Goal: Information Seeking & Learning: Learn about a topic

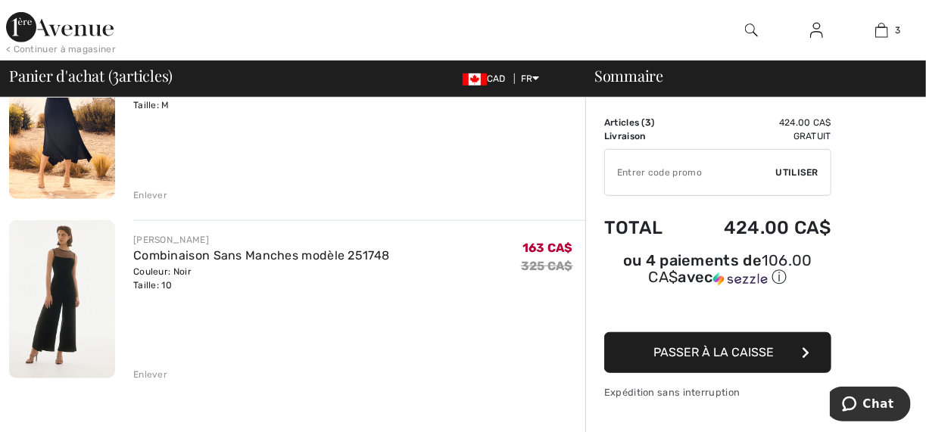
scroll to position [363, 0]
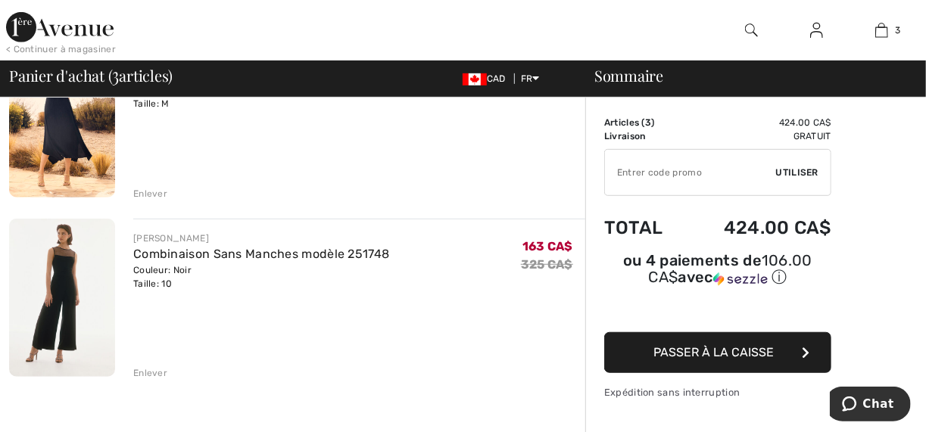
click at [138, 367] on div "Enlever" at bounding box center [150, 374] width 34 height 14
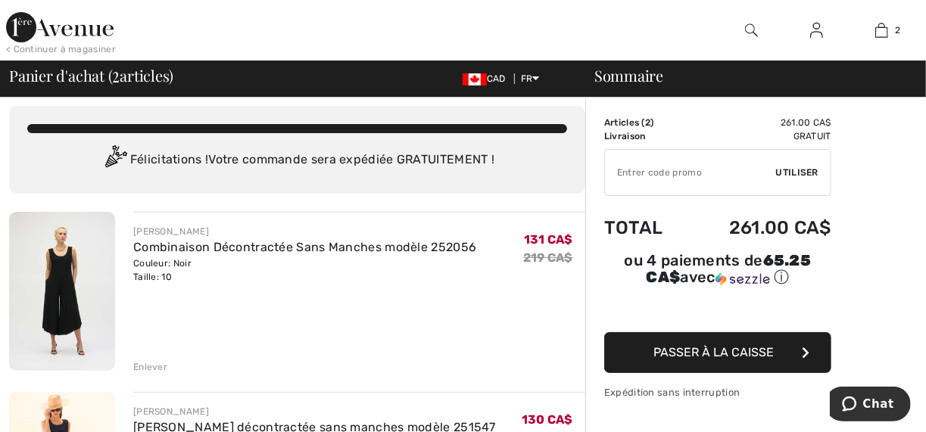
scroll to position [0, 0]
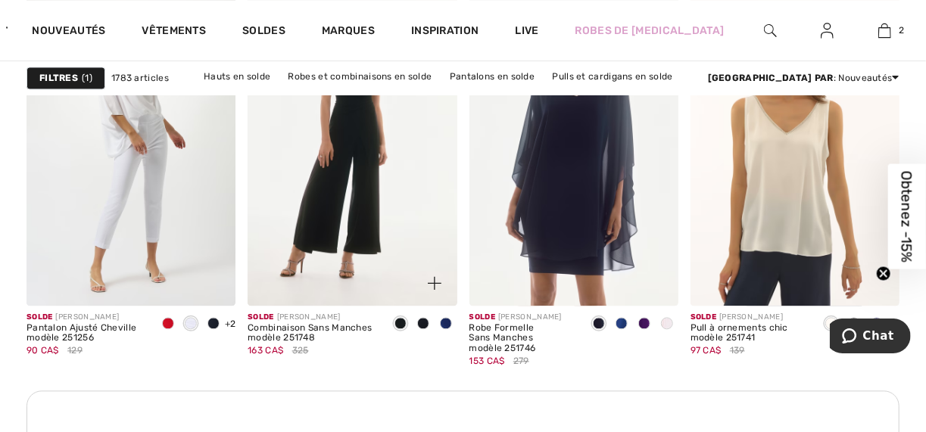
scroll to position [1454, 0]
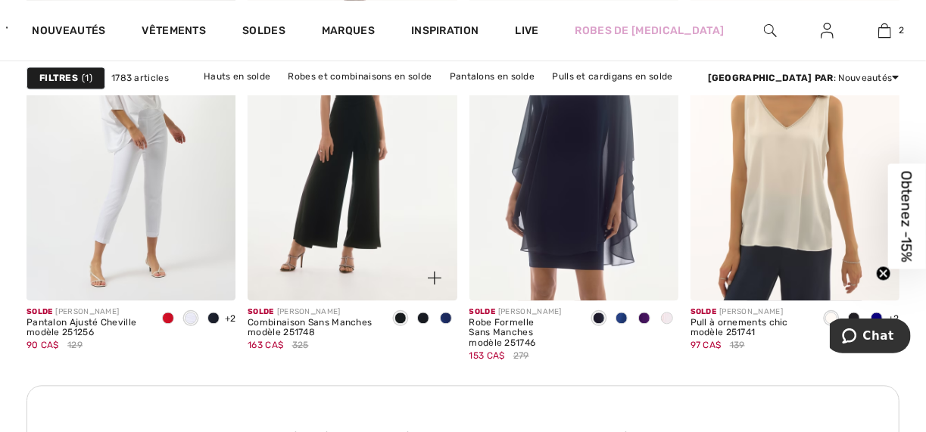
click at [422, 312] on span at bounding box center [423, 318] width 12 height 12
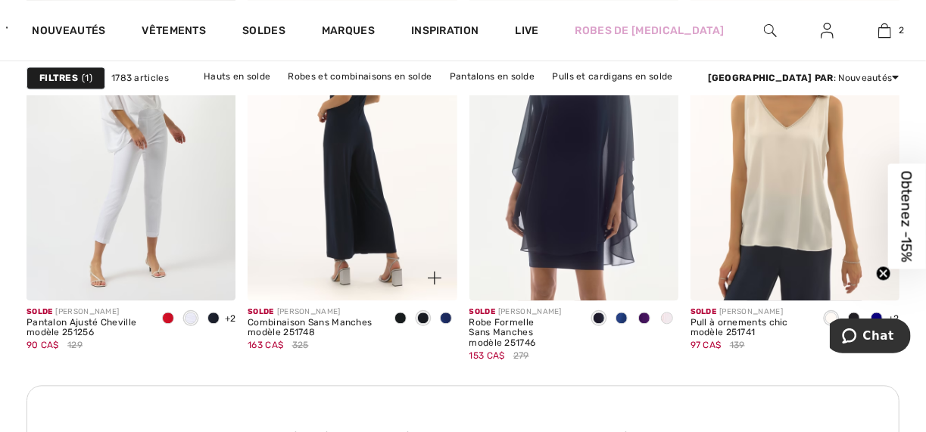
click at [348, 163] on img at bounding box center [352, 143] width 209 height 314
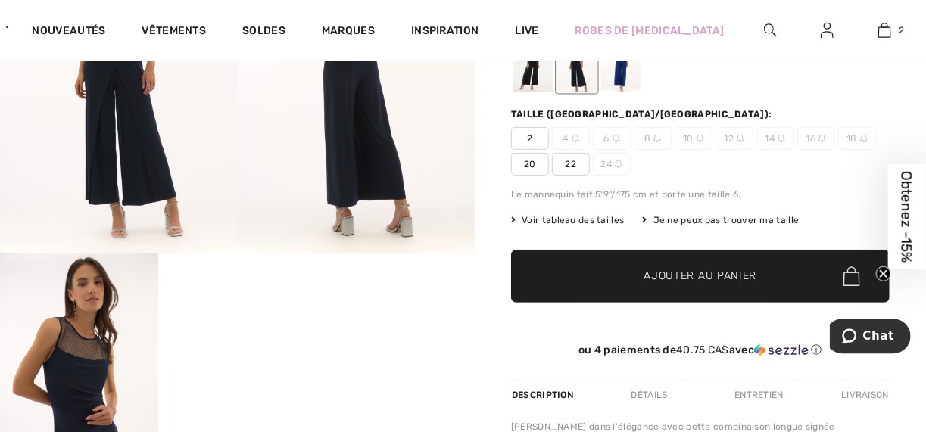
scroll to position [121, 0]
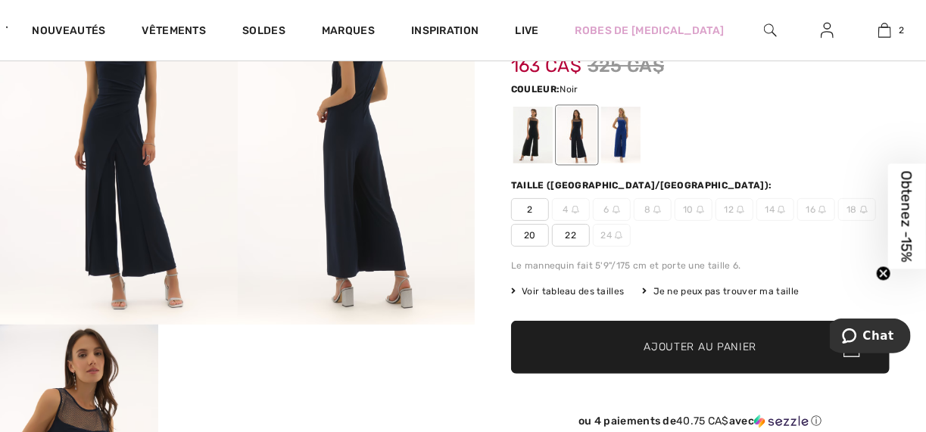
click at [528, 128] on div at bounding box center [532, 135] width 39 height 57
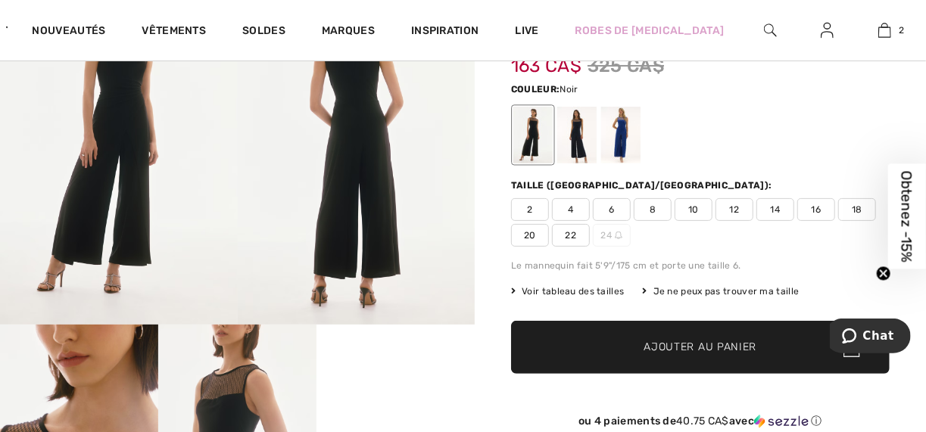
click at [682, 198] on span "10" at bounding box center [694, 209] width 38 height 23
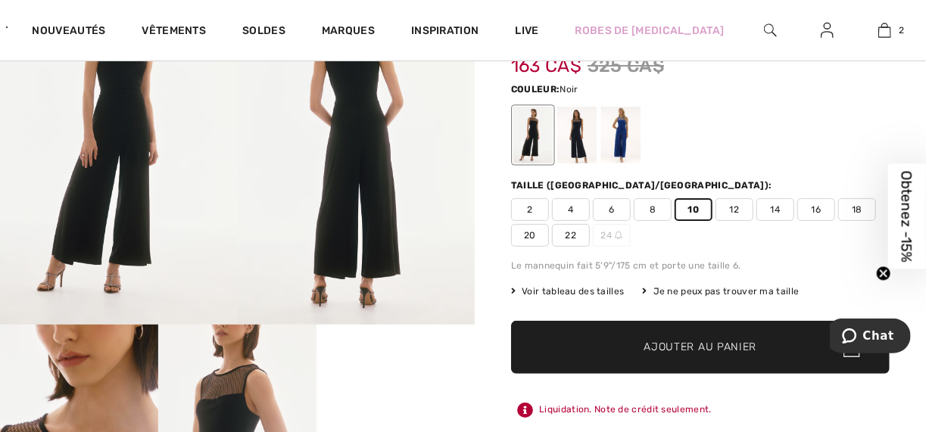
click at [688, 340] on span "Ajouter au panier" at bounding box center [700, 348] width 113 height 16
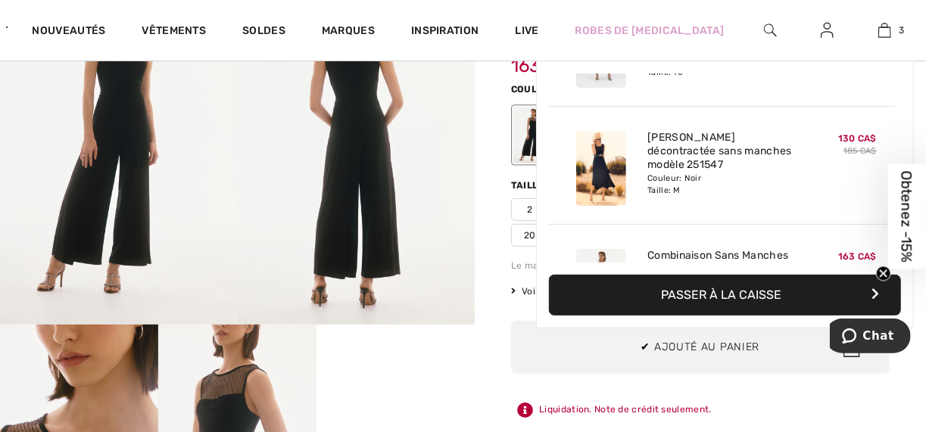
scroll to position [133, 0]
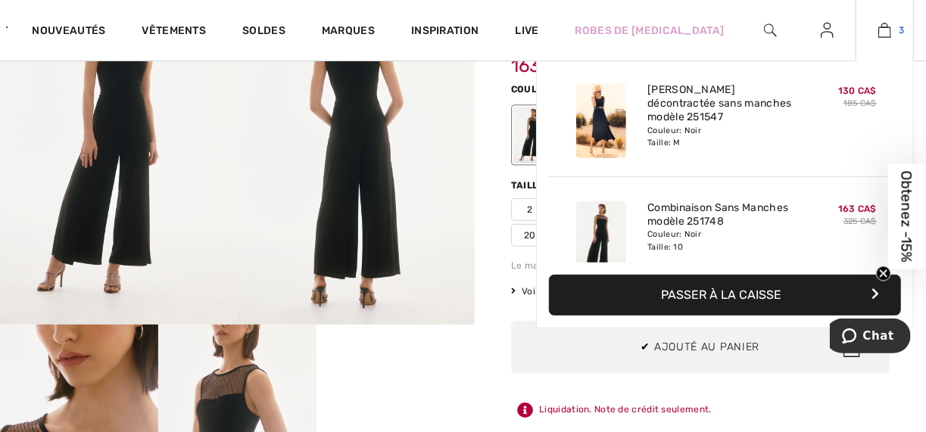
click at [888, 30] on img at bounding box center [884, 30] width 13 height 18
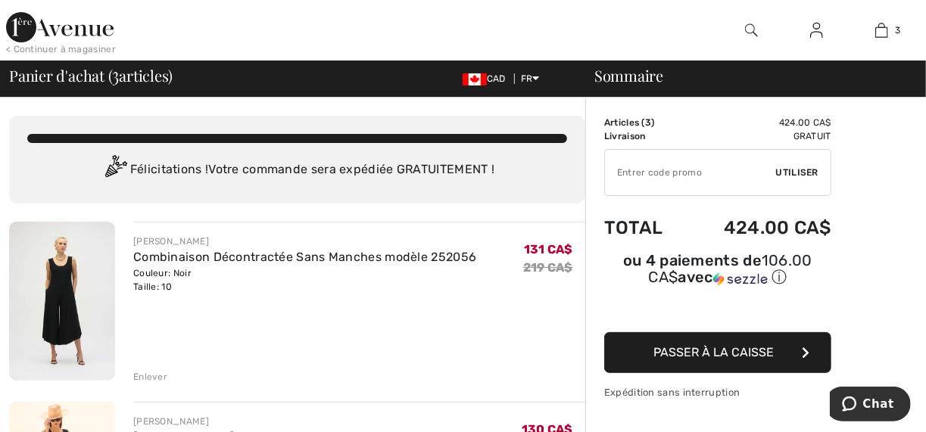
click at [57, 263] on img at bounding box center [62, 301] width 106 height 159
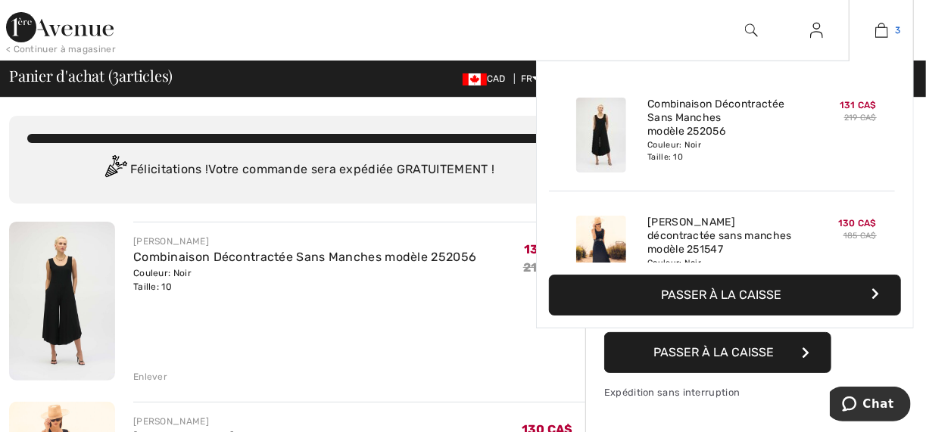
click at [885, 33] on img at bounding box center [881, 30] width 13 height 18
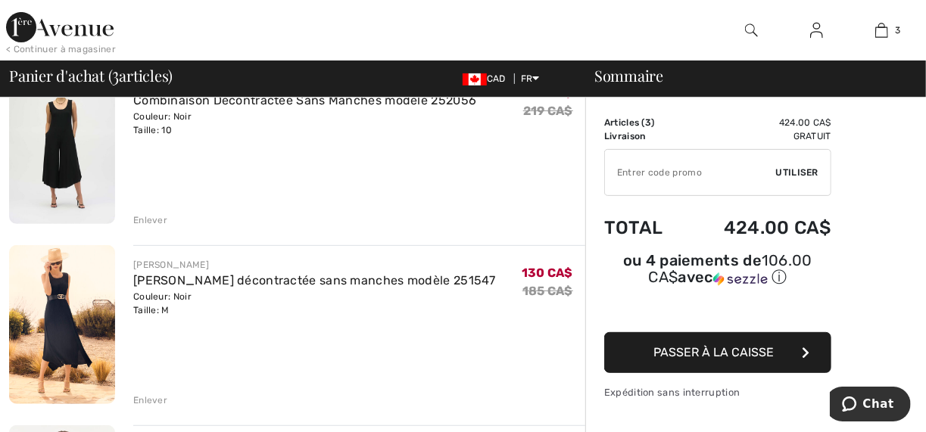
scroll to position [182, 0]
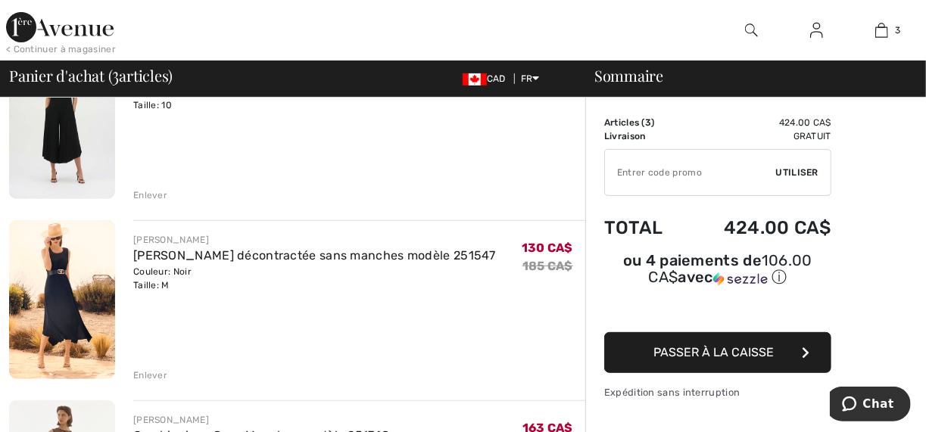
click at [55, 260] on img at bounding box center [62, 299] width 106 height 159
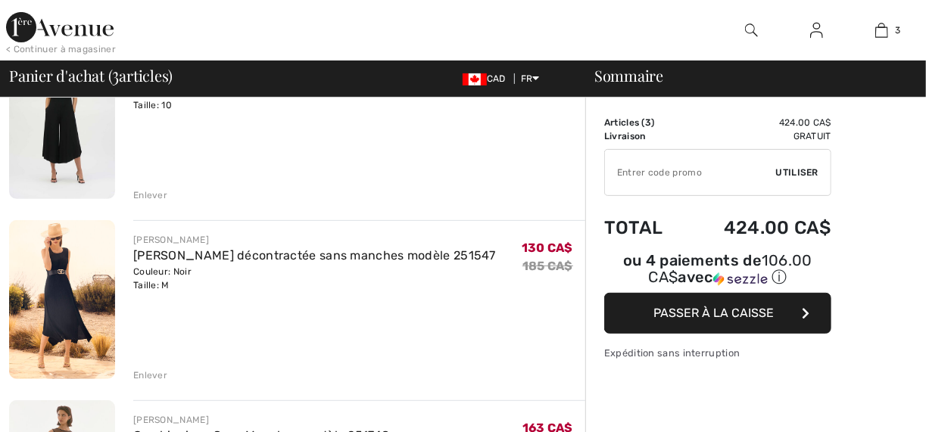
scroll to position [182, 0]
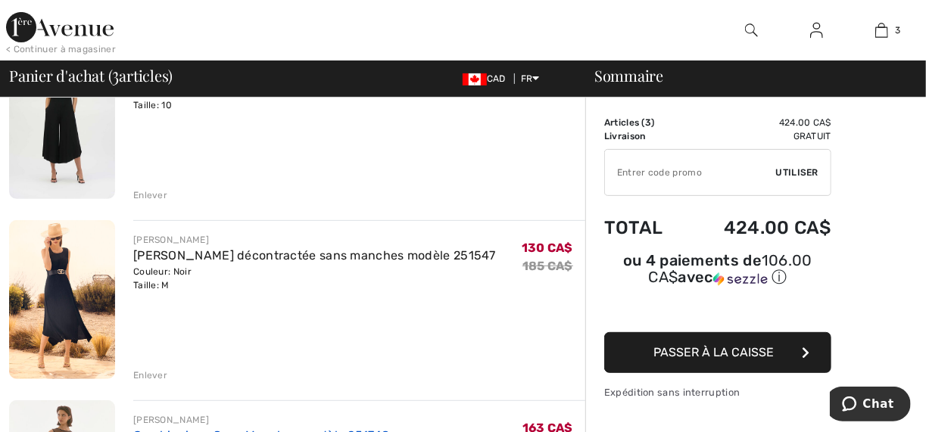
click at [207, 429] on link "Combinaison Sans Manches modèle 251748" at bounding box center [261, 436] width 256 height 14
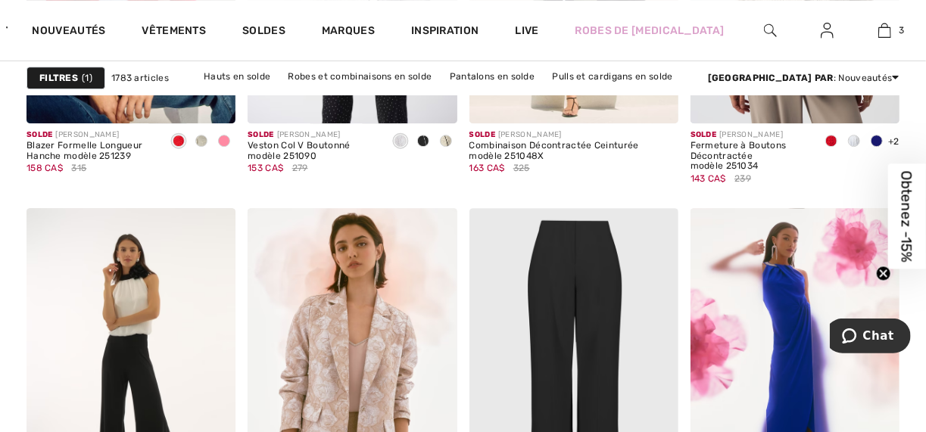
scroll to position [2241, 0]
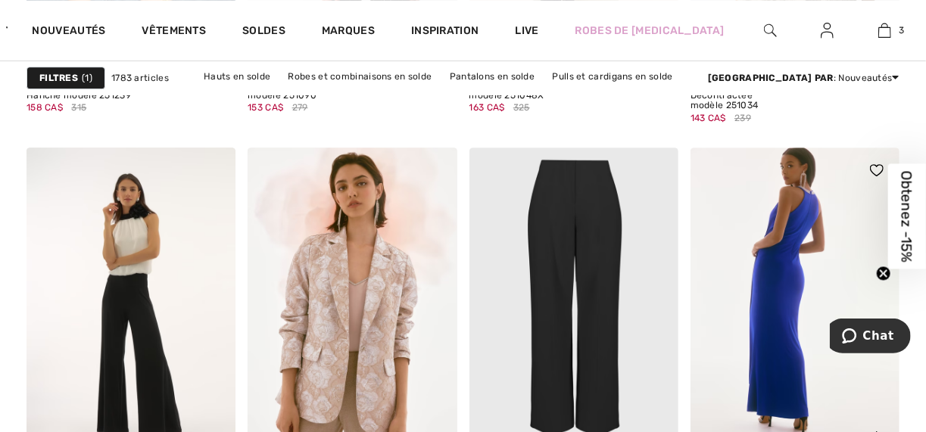
click at [765, 242] on img at bounding box center [795, 305] width 209 height 314
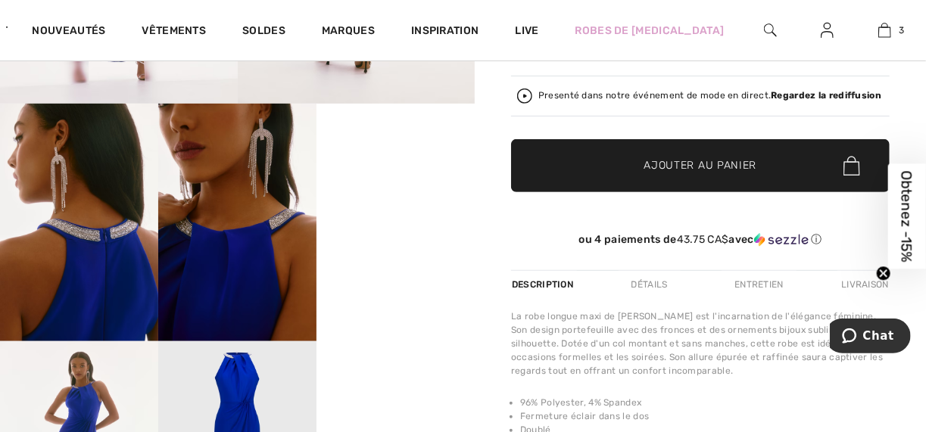
scroll to position [363, 0]
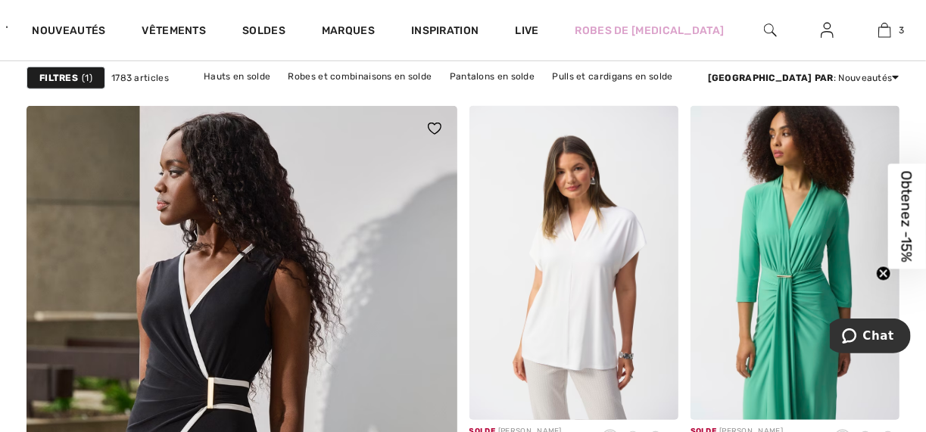
scroll to position [3453, 0]
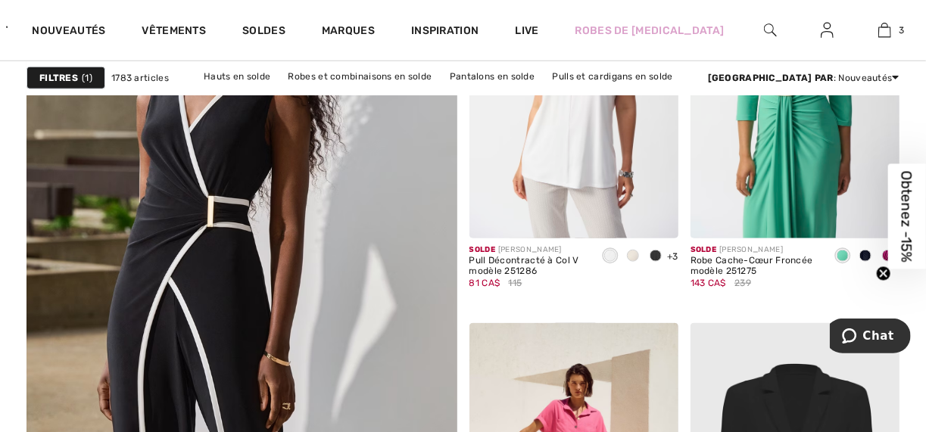
click at [229, 232] on img at bounding box center [241, 311] width 516 height 775
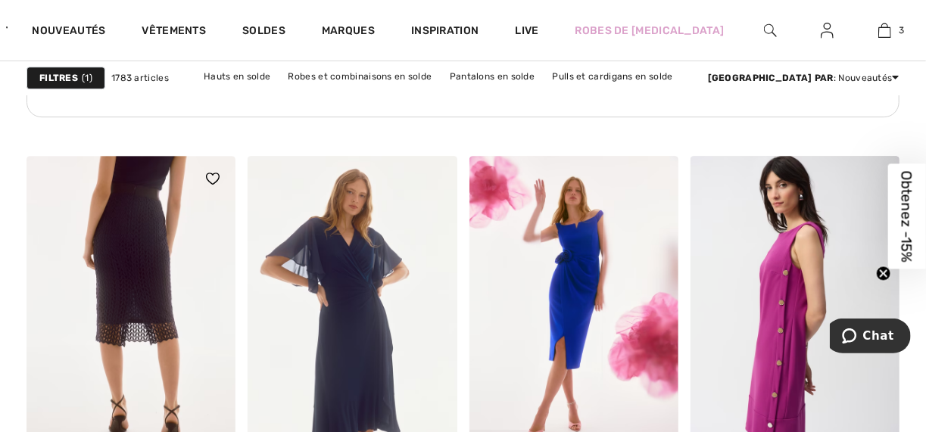
scroll to position [5028, 0]
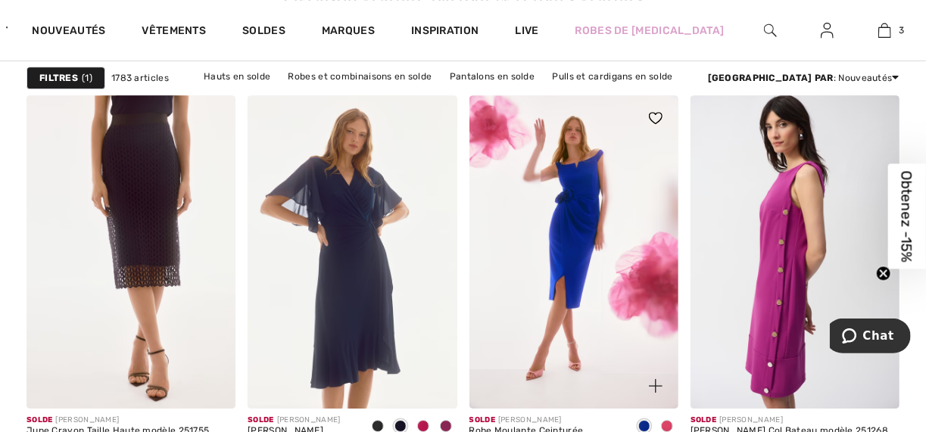
click at [667, 420] on span at bounding box center [667, 426] width 12 height 12
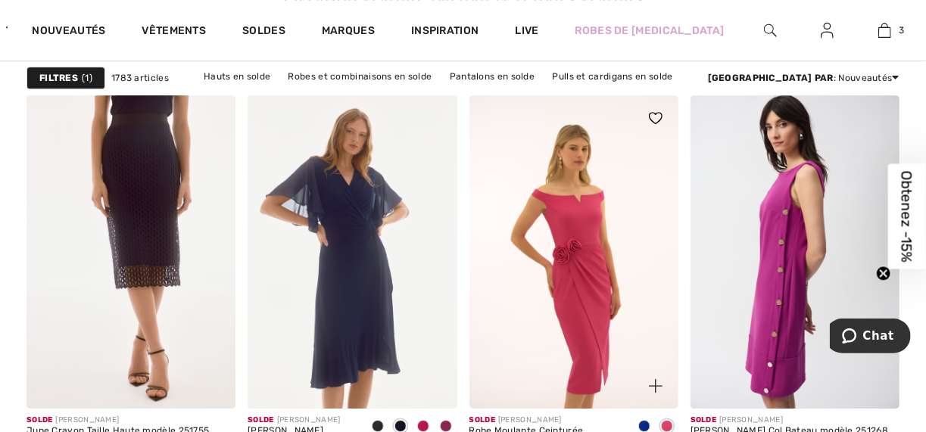
click at [644, 420] on span at bounding box center [644, 426] width 12 height 12
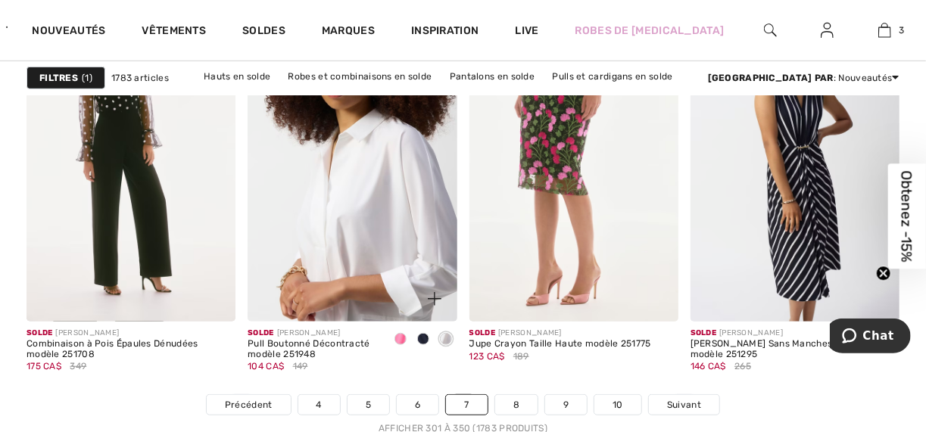
scroll to position [5937, 0]
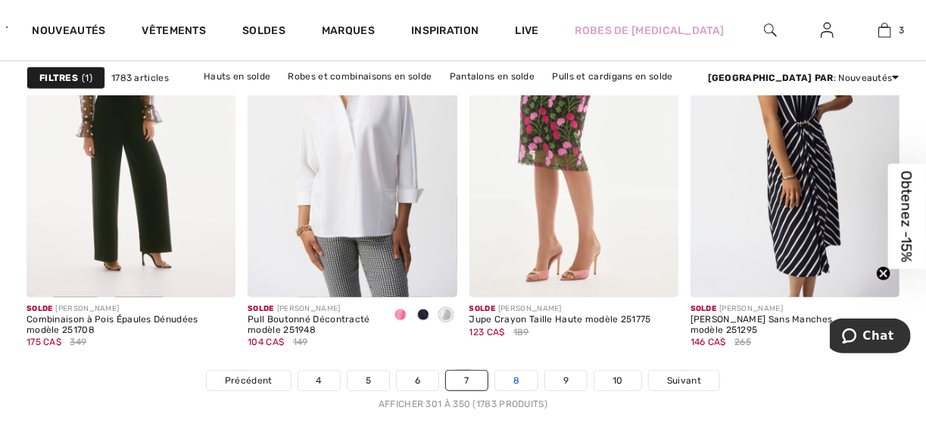
click at [504, 371] on link "8" at bounding box center [516, 381] width 42 height 20
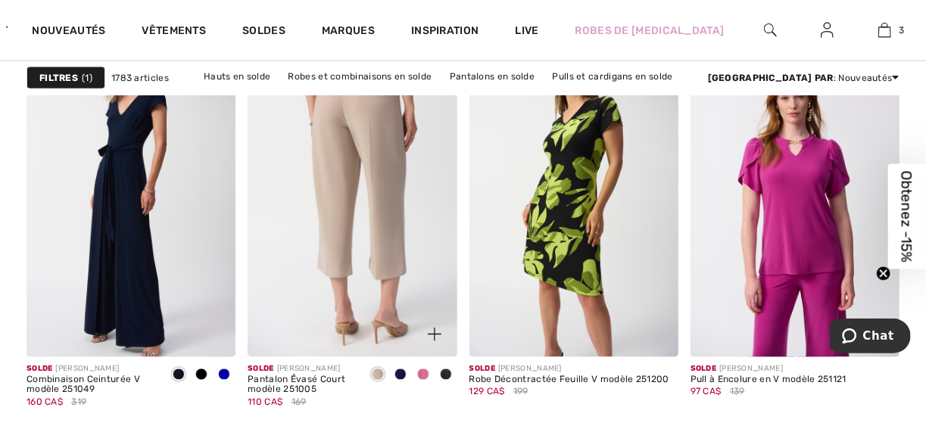
scroll to position [1030, 0]
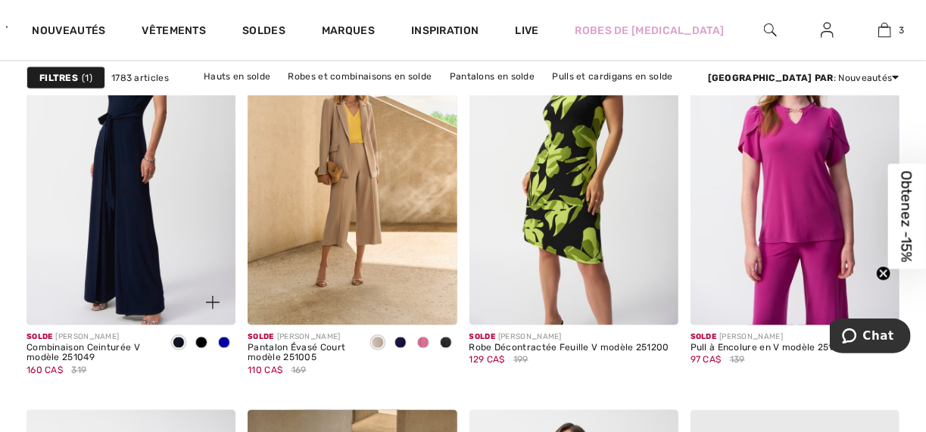
click at [226, 337] on span at bounding box center [224, 343] width 12 height 12
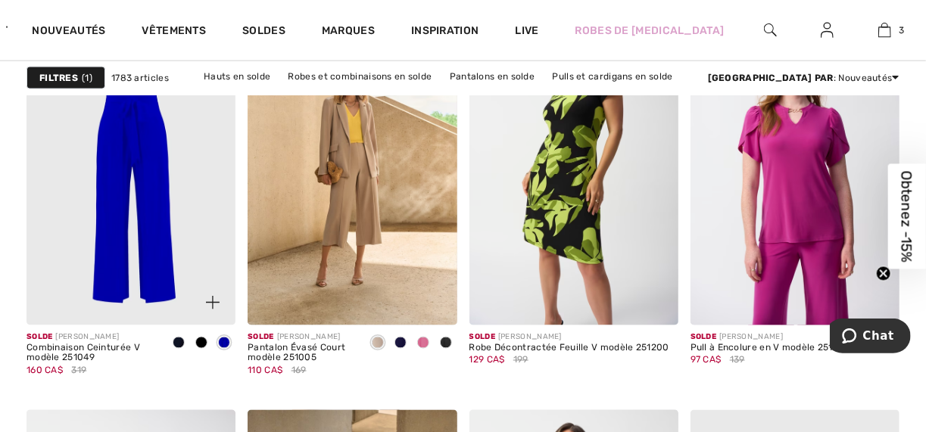
click at [132, 151] on img at bounding box center [131, 169] width 209 height 314
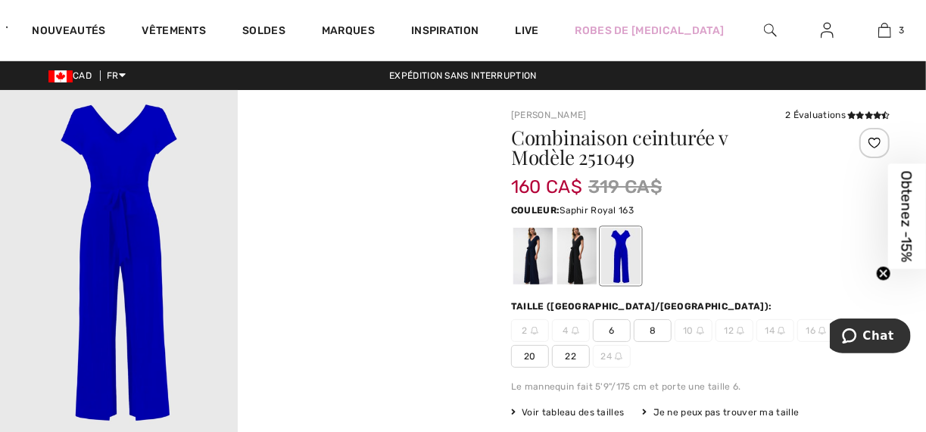
click at [613, 255] on div at bounding box center [620, 256] width 39 height 57
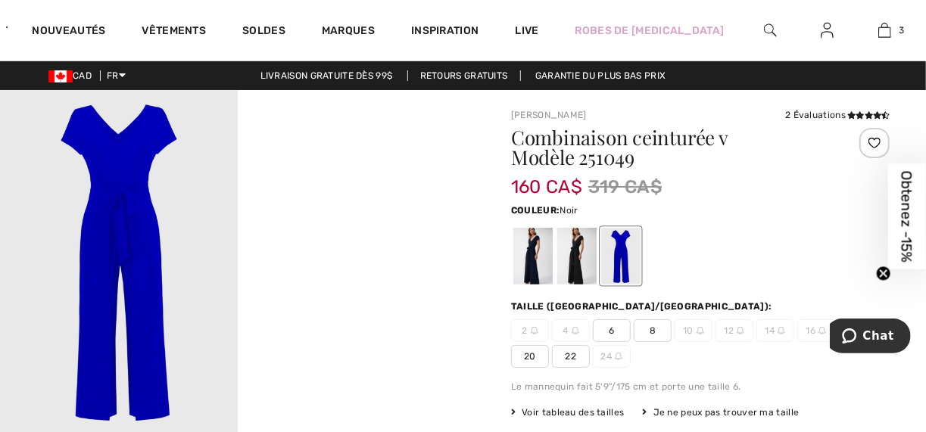
click at [563, 251] on div at bounding box center [576, 256] width 39 height 57
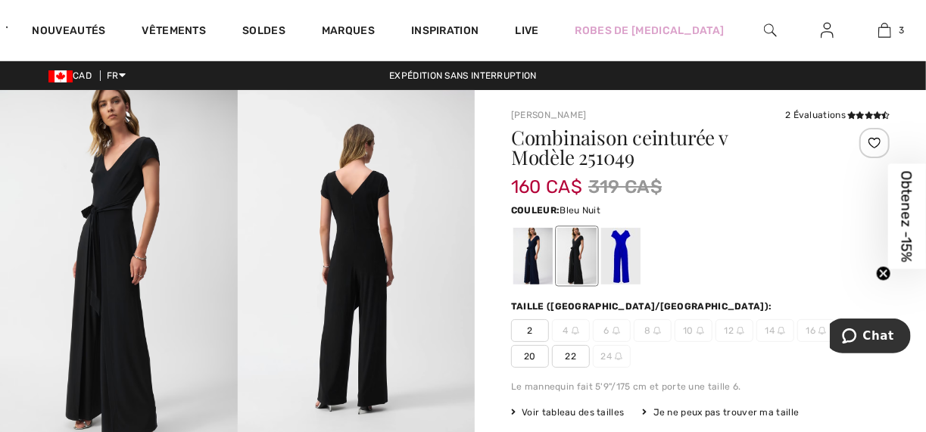
click at [522, 257] on div at bounding box center [532, 256] width 39 height 57
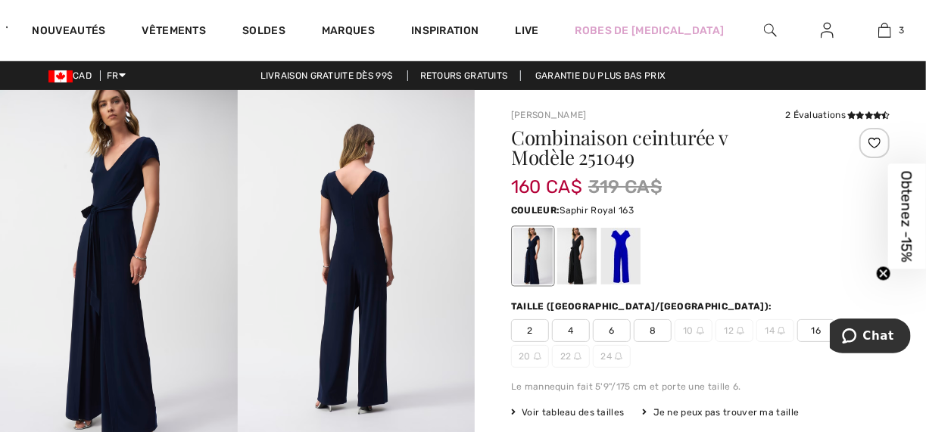
click at [616, 257] on div at bounding box center [620, 256] width 39 height 57
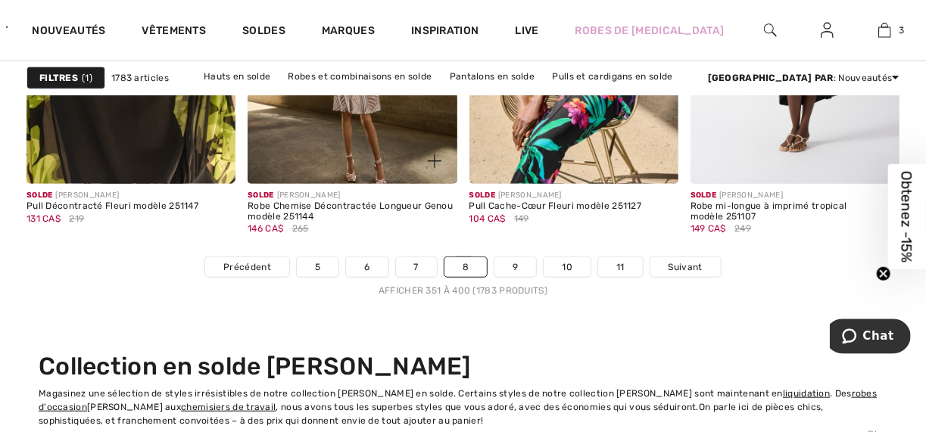
scroll to position [6058, 0]
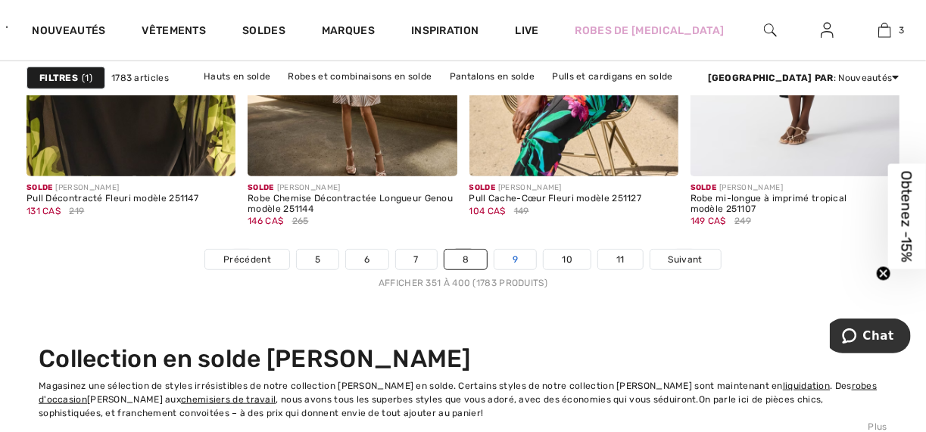
click at [502, 250] on link "9" at bounding box center [515, 260] width 42 height 20
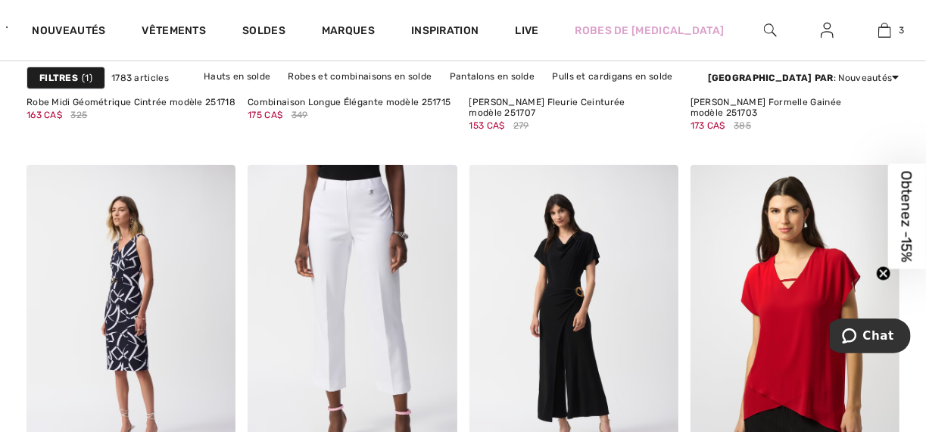
scroll to position [5816, 0]
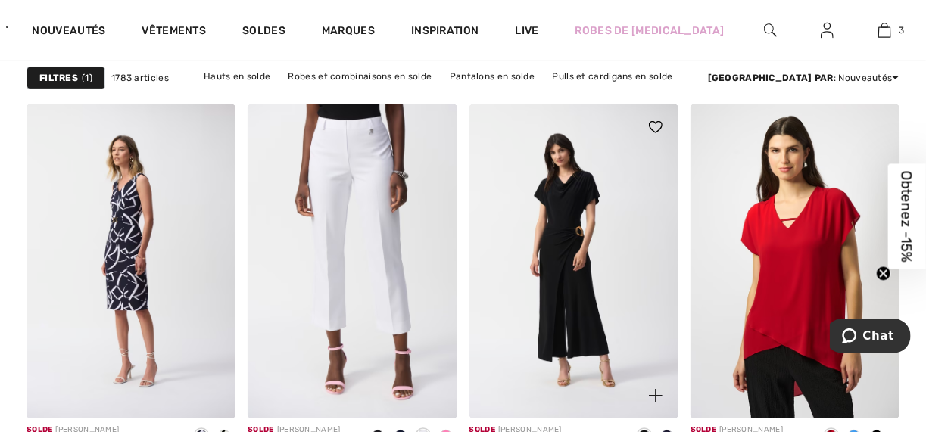
click at [667, 430] on span at bounding box center [667, 436] width 12 height 12
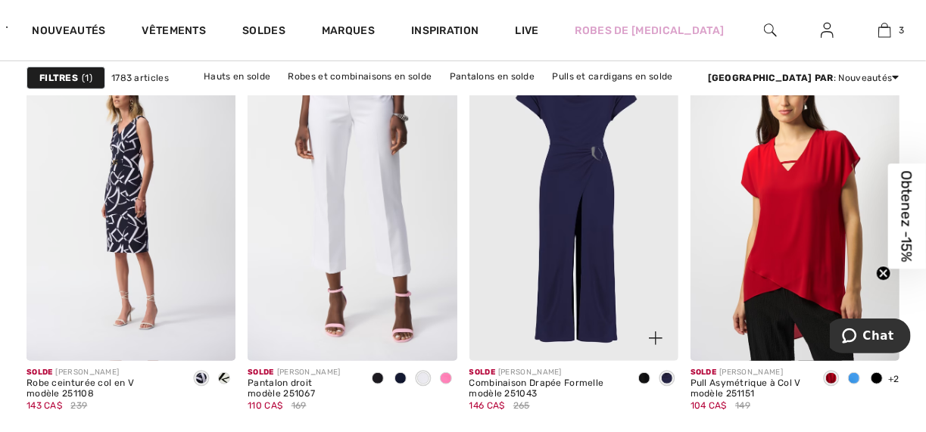
scroll to position [5876, 0]
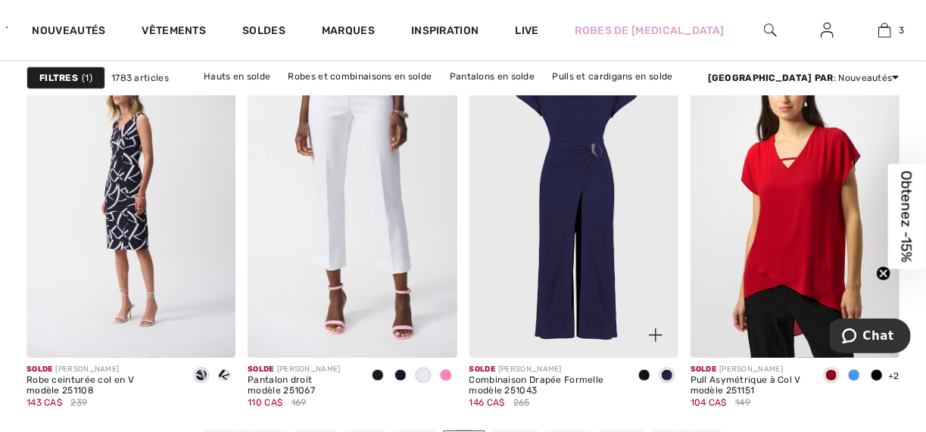
click at [646, 370] on span at bounding box center [644, 376] width 12 height 12
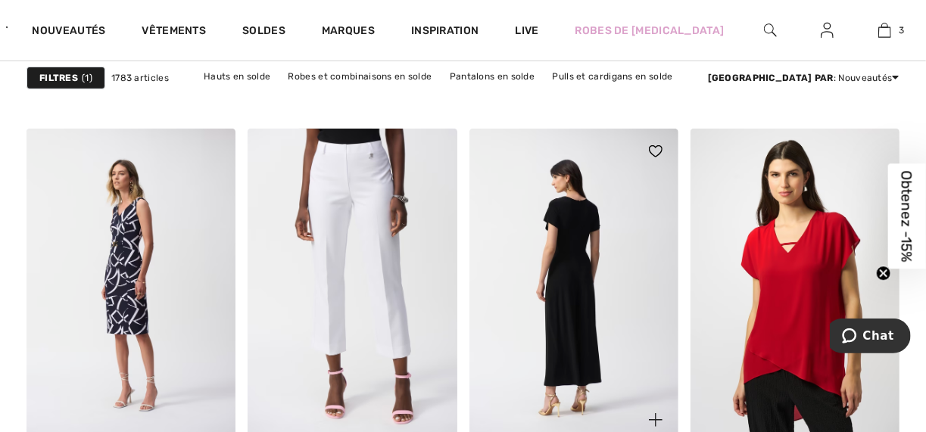
scroll to position [5816, 0]
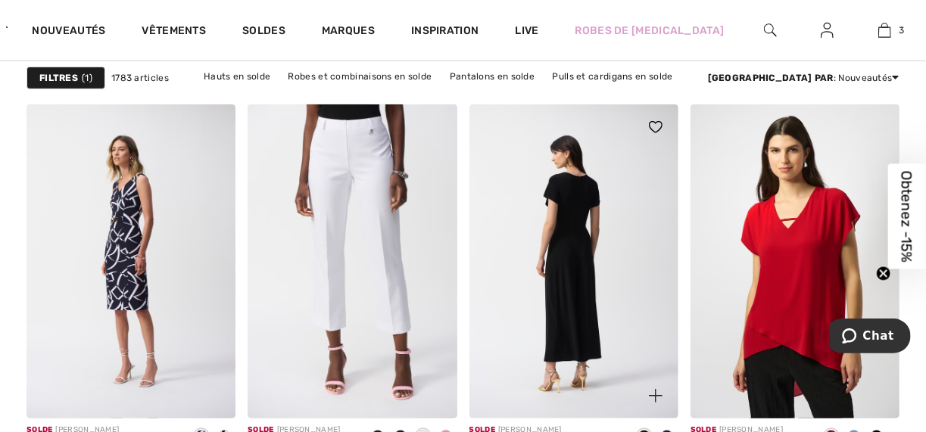
click at [576, 191] on img at bounding box center [573, 262] width 209 height 314
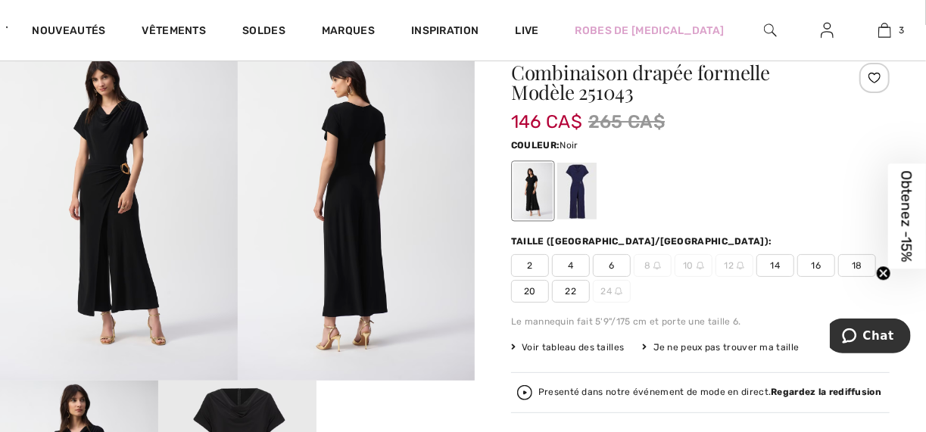
scroll to position [61, 0]
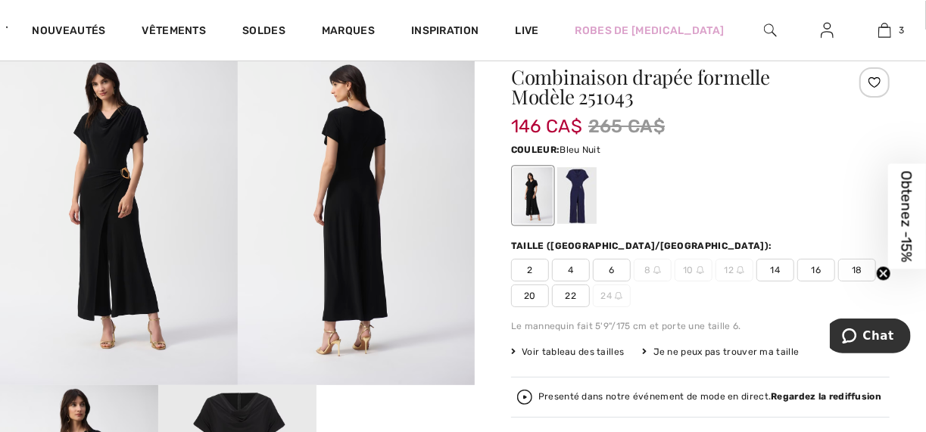
click at [569, 206] on div at bounding box center [576, 195] width 39 height 57
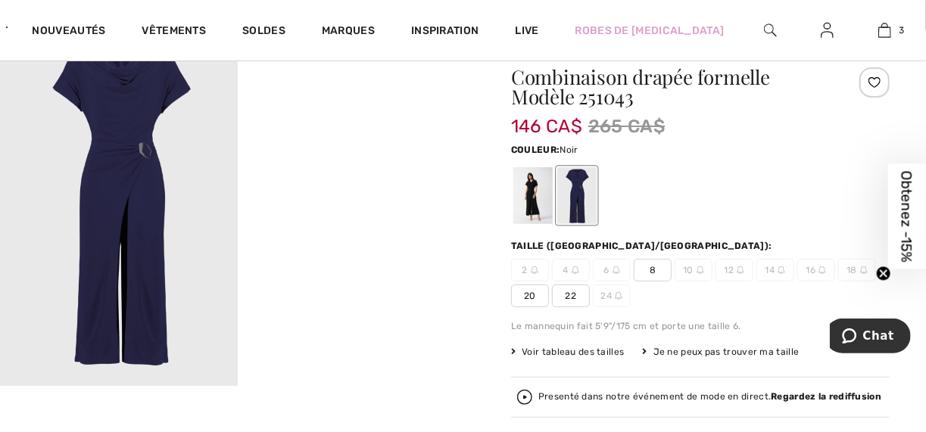
click at [523, 196] on div at bounding box center [532, 195] width 39 height 57
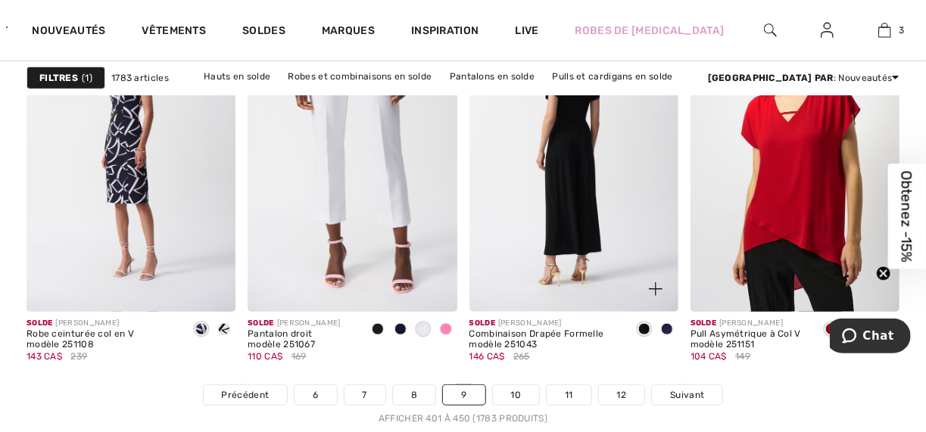
scroll to position [5937, 0]
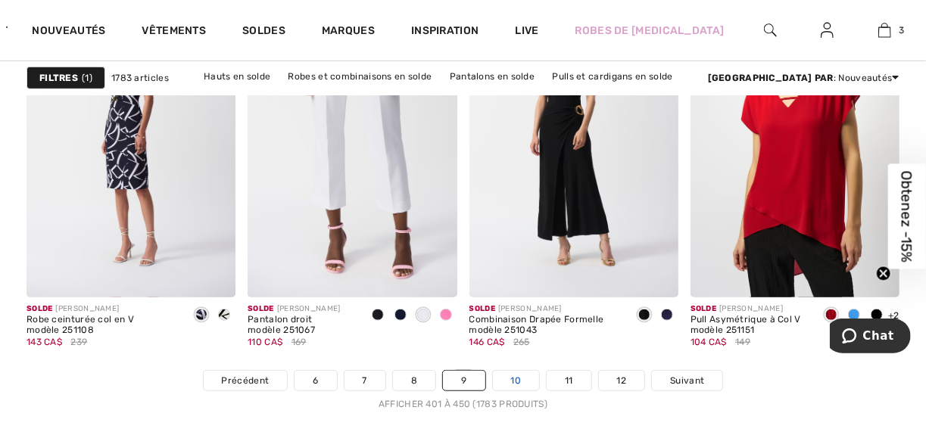
click at [500, 371] on link "10" at bounding box center [516, 381] width 47 height 20
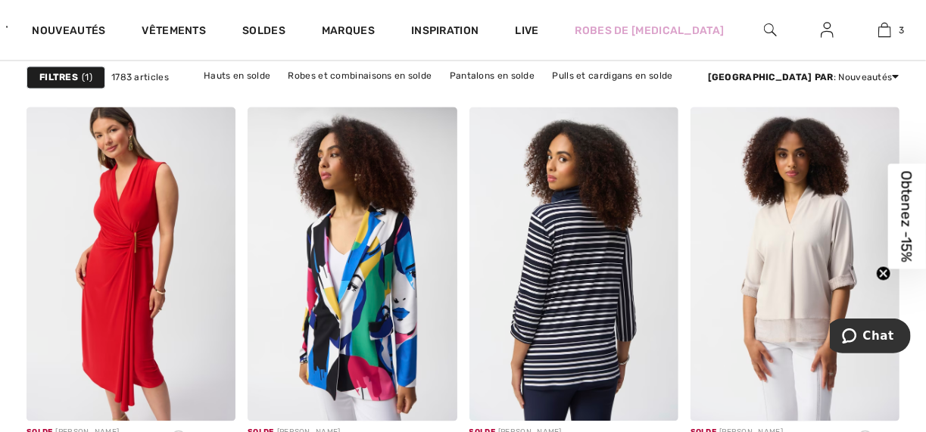
scroll to position [1393, 0]
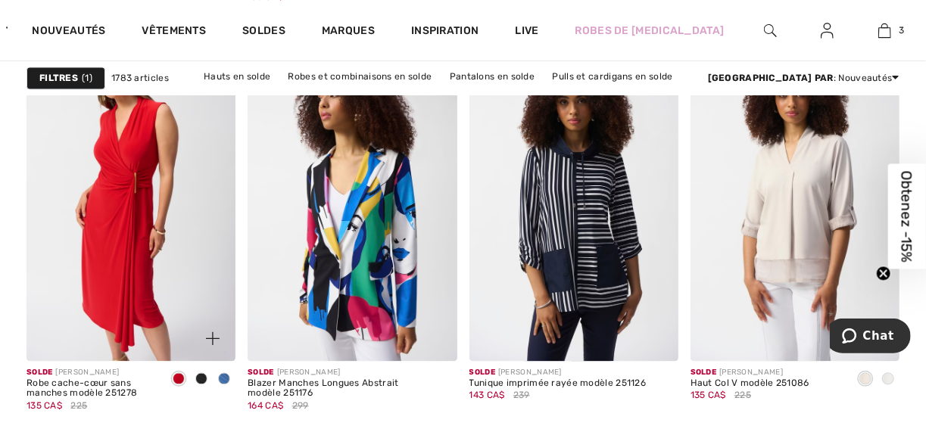
click at [205, 373] on span at bounding box center [201, 379] width 12 height 12
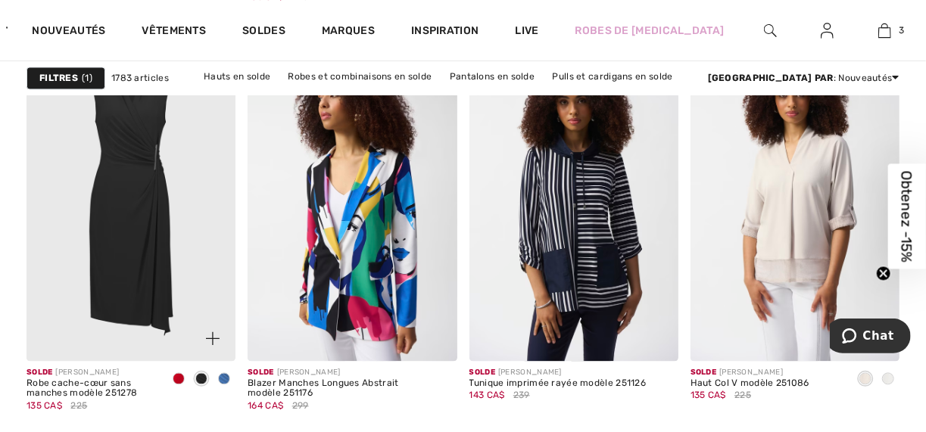
click at [229, 373] on span at bounding box center [224, 379] width 12 height 12
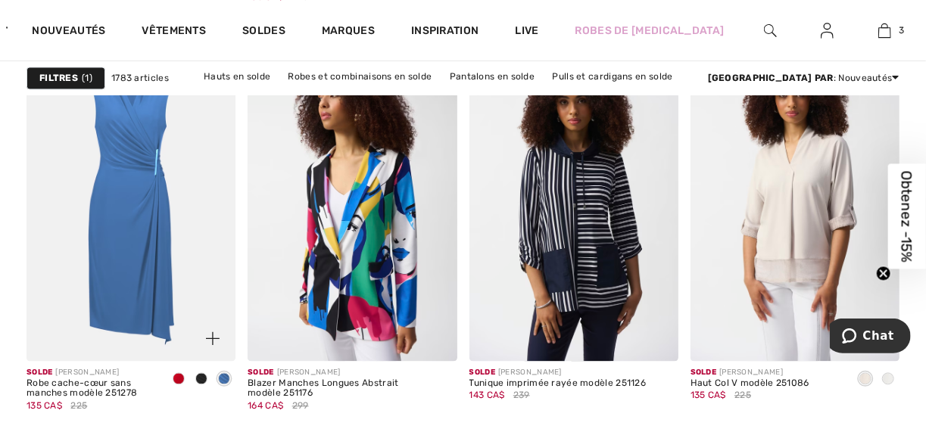
click at [180, 373] on span at bounding box center [179, 379] width 12 height 12
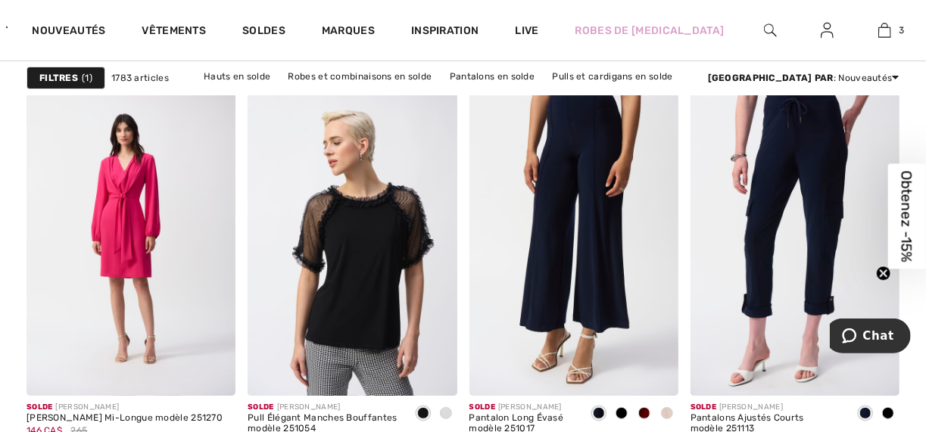
scroll to position [2726, 0]
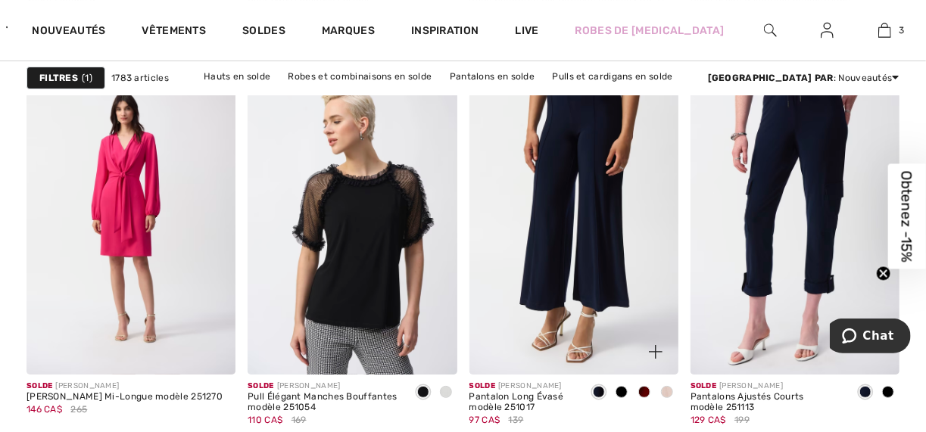
click at [603, 386] on span at bounding box center [599, 392] width 12 height 12
click at [669, 386] on span at bounding box center [667, 392] width 12 height 12
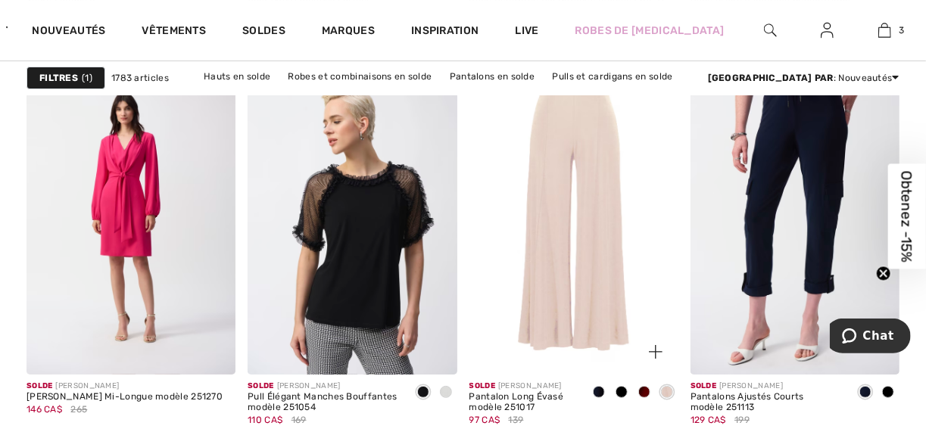
click at [642, 386] on span at bounding box center [644, 392] width 12 height 12
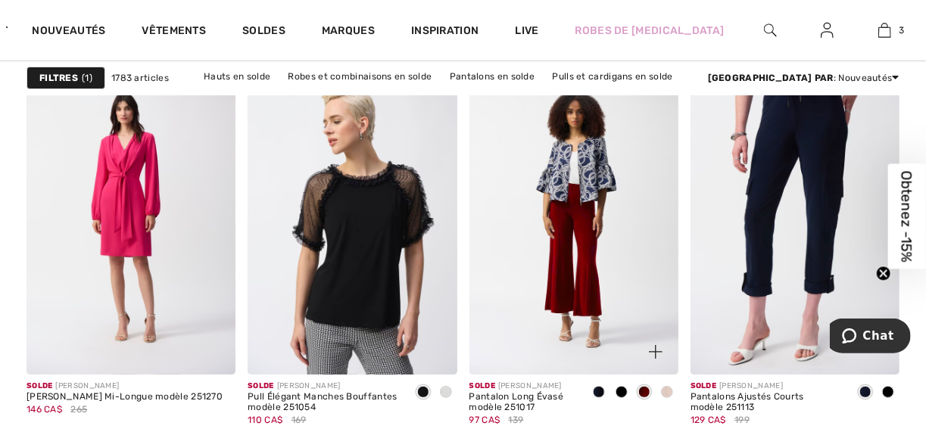
click at [597, 386] on span at bounding box center [599, 392] width 12 height 12
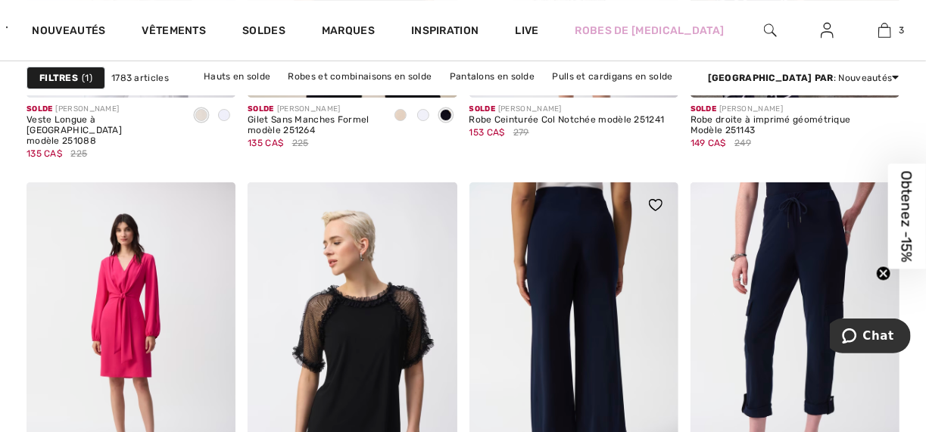
scroll to position [2666, 0]
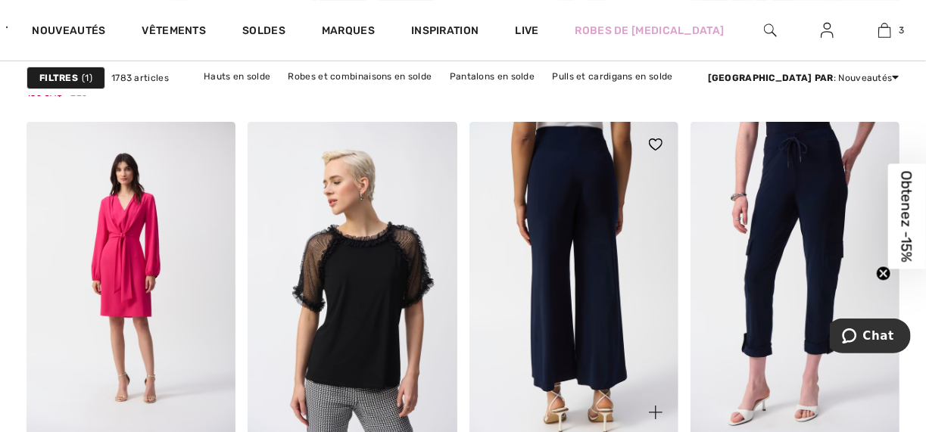
click at [582, 293] on img at bounding box center [573, 279] width 209 height 314
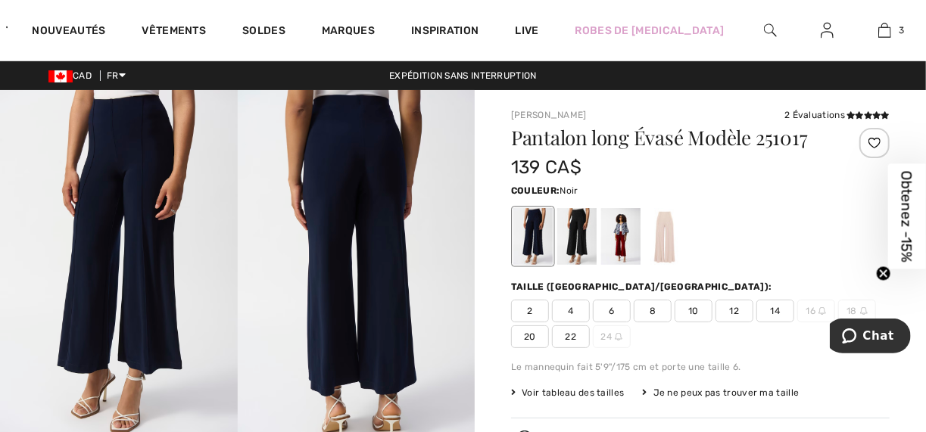
click at [563, 229] on div at bounding box center [576, 236] width 39 height 57
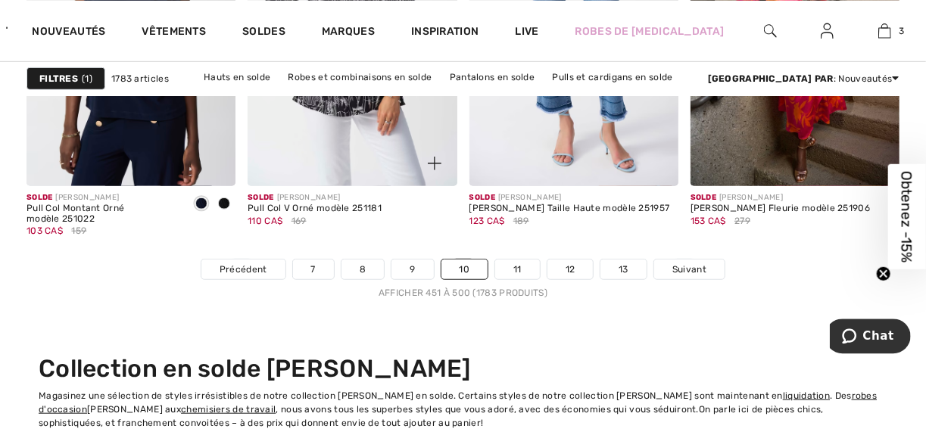
scroll to position [6058, 0]
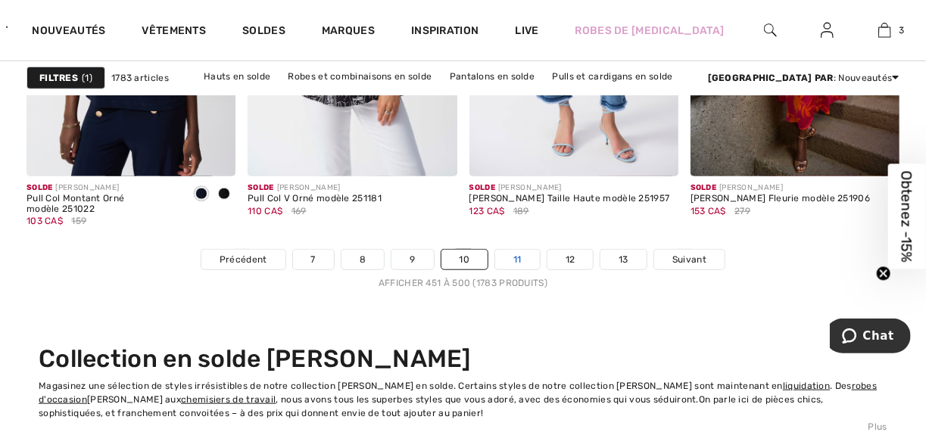
click at [504, 250] on link "11" at bounding box center [517, 260] width 45 height 20
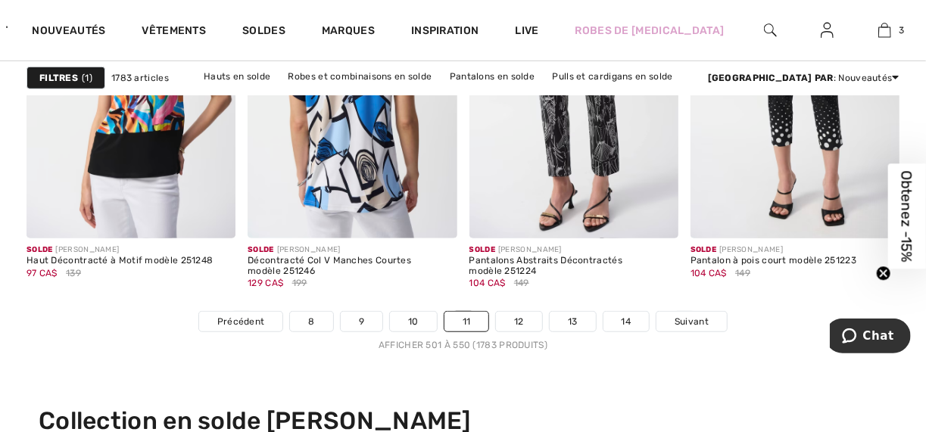
scroll to position [6058, 0]
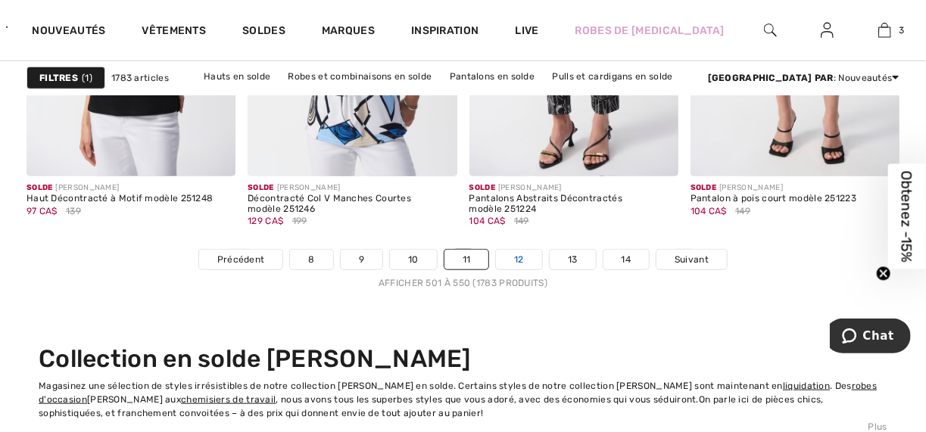
click at [507, 250] on link "12" at bounding box center [519, 260] width 46 height 20
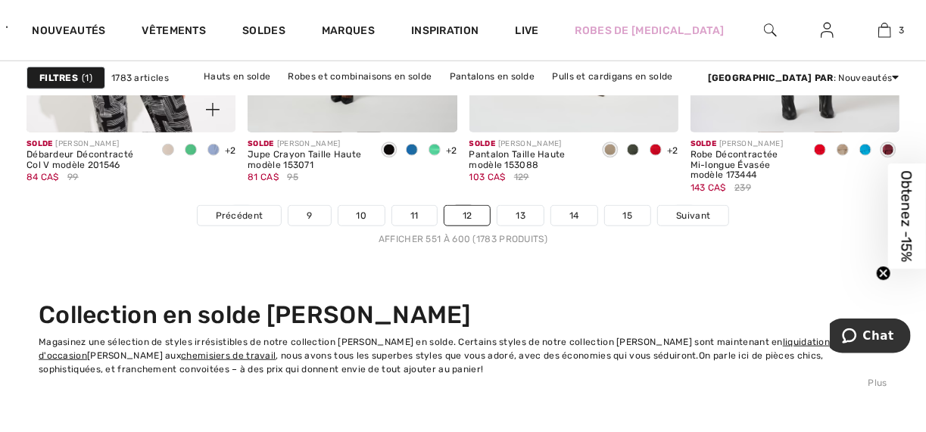
scroll to position [5997, 0]
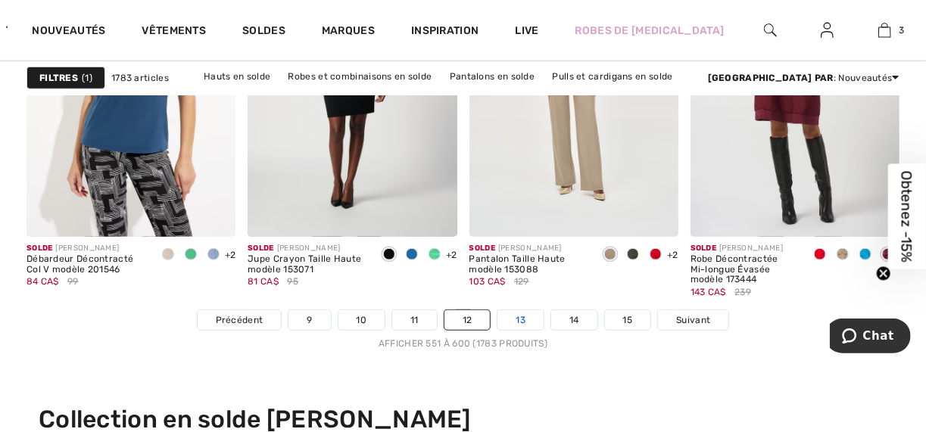
click at [508, 310] on link "13" at bounding box center [521, 320] width 46 height 20
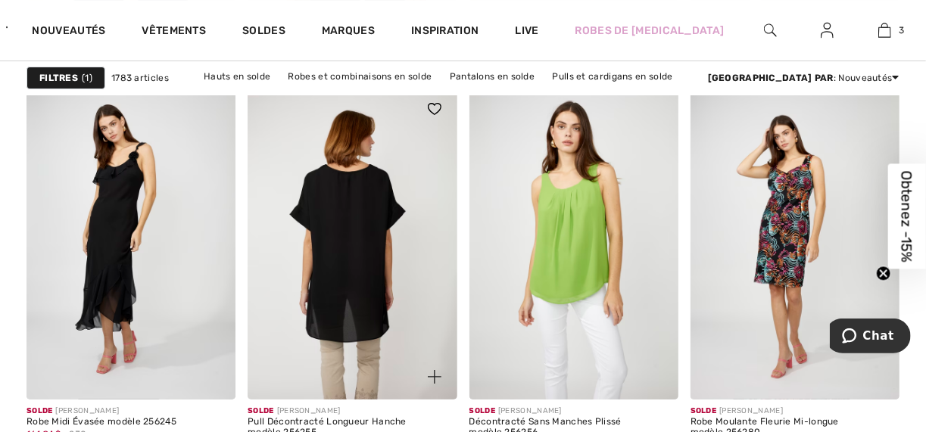
scroll to position [2726, 0]
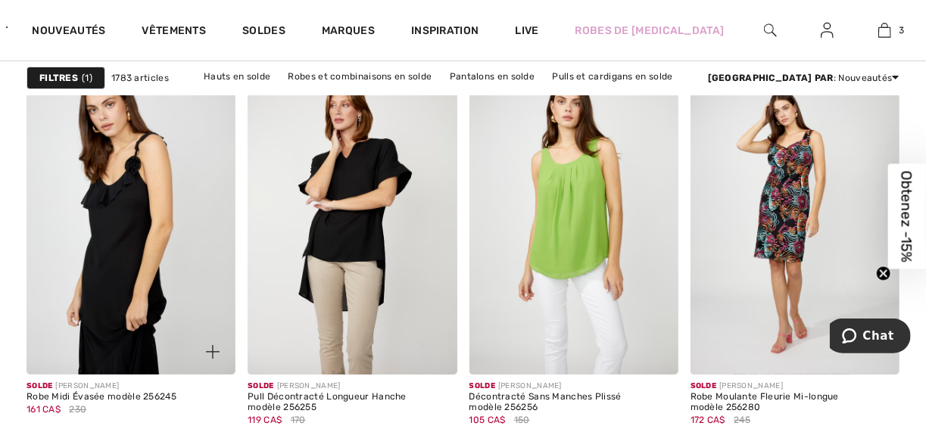
click at [116, 233] on img at bounding box center [131, 218] width 209 height 314
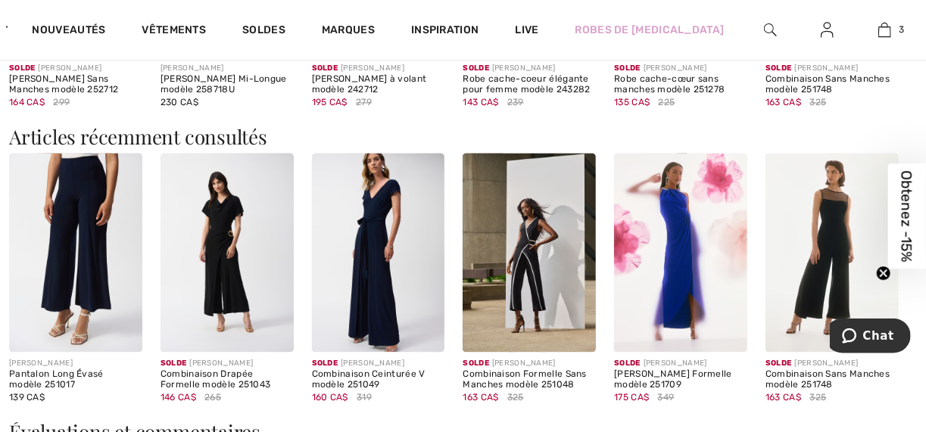
scroll to position [1454, 0]
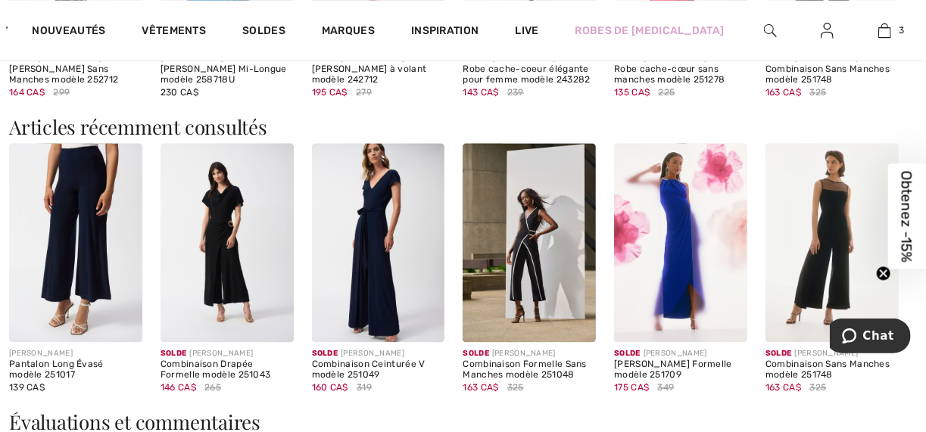
click at [831, 177] on img at bounding box center [832, 243] width 133 height 200
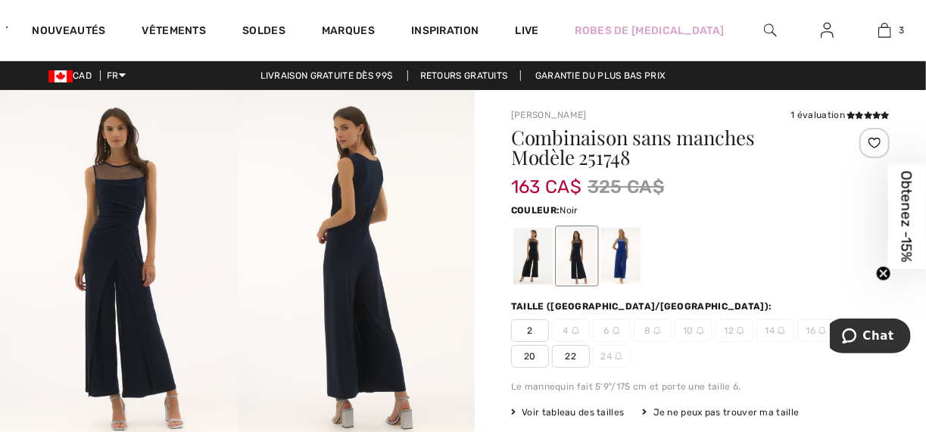
click at [522, 255] on div at bounding box center [532, 256] width 39 height 57
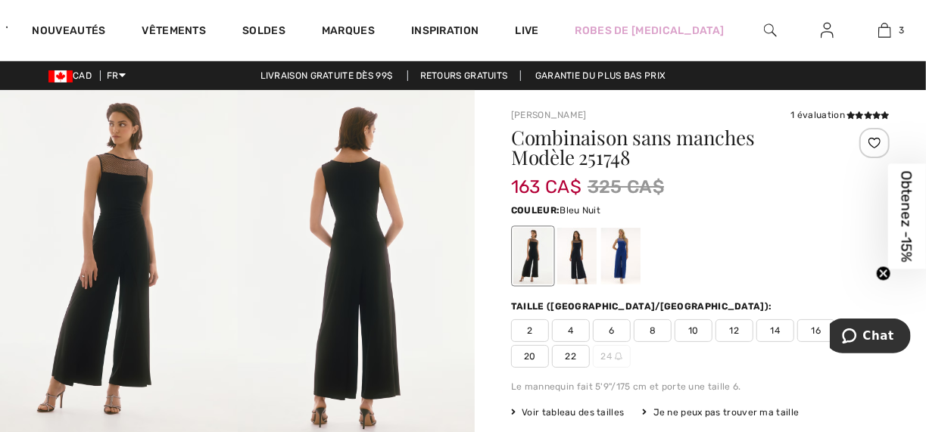
click at [571, 247] on div at bounding box center [576, 256] width 39 height 57
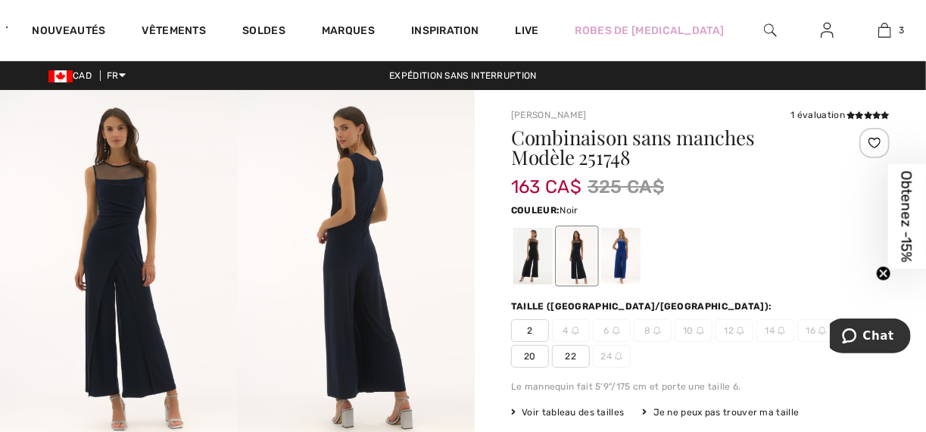
click at [521, 252] on div at bounding box center [532, 256] width 39 height 57
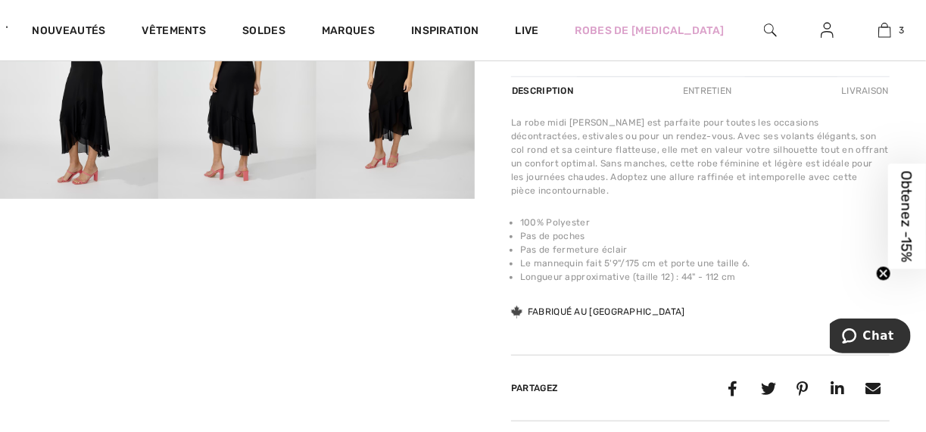
scroll to position [182, 0]
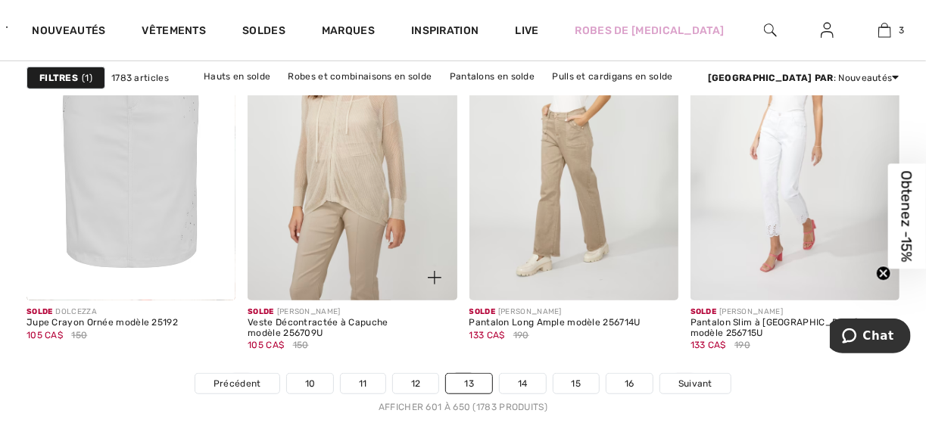
scroll to position [5937, 0]
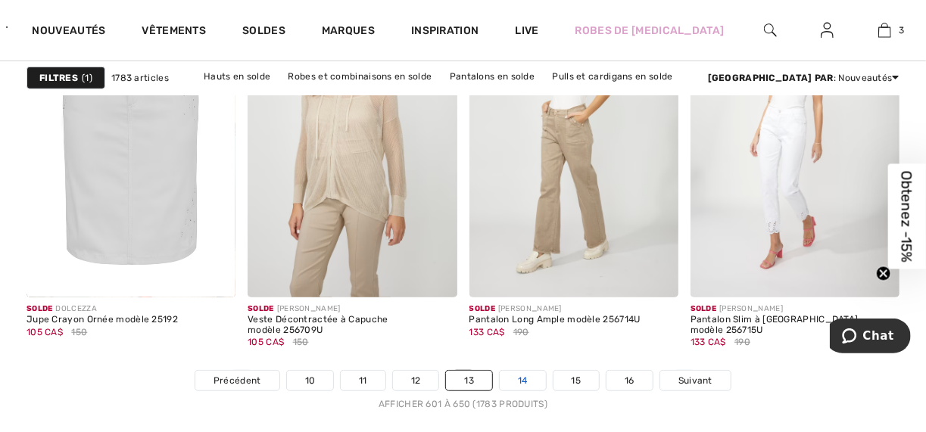
click at [511, 371] on link "14" at bounding box center [523, 381] width 46 height 20
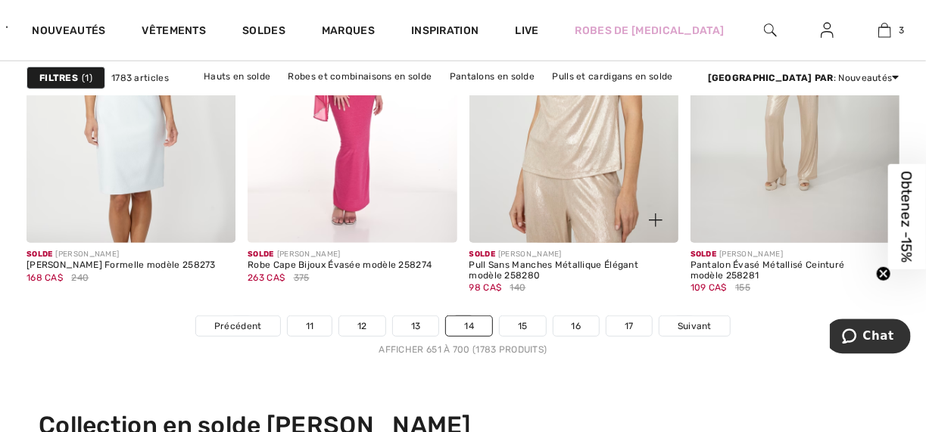
scroll to position [5997, 0]
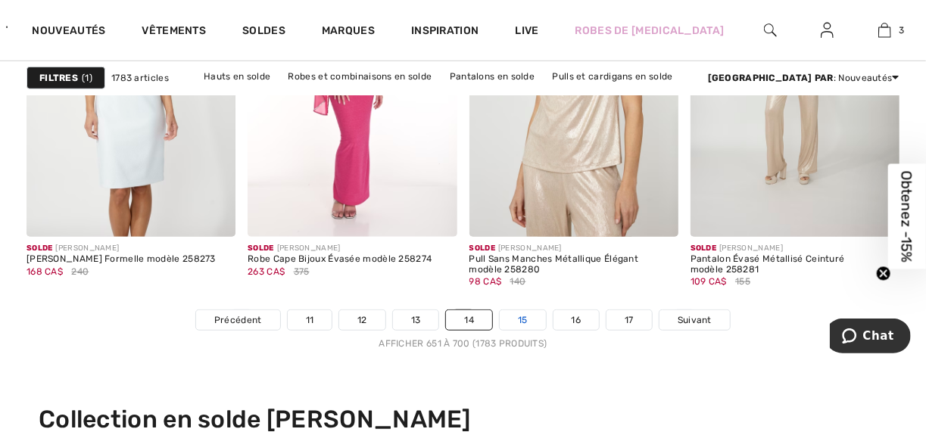
click at [510, 310] on link "15" at bounding box center [523, 320] width 46 height 20
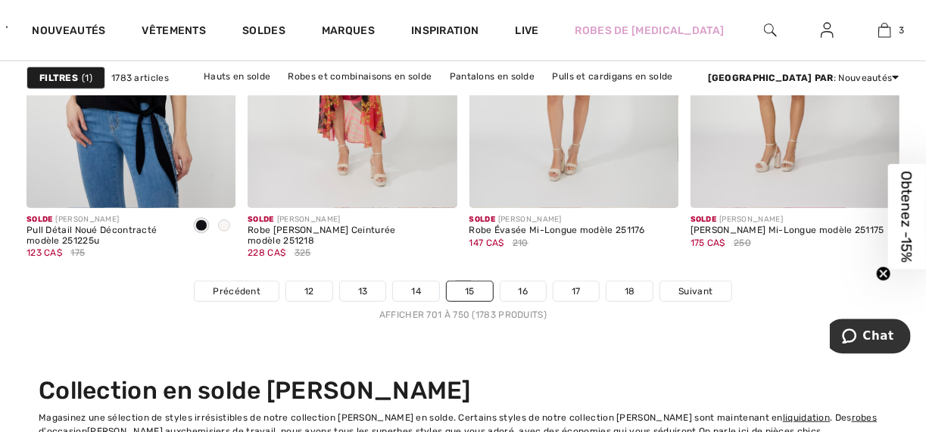
scroll to position [6058, 0]
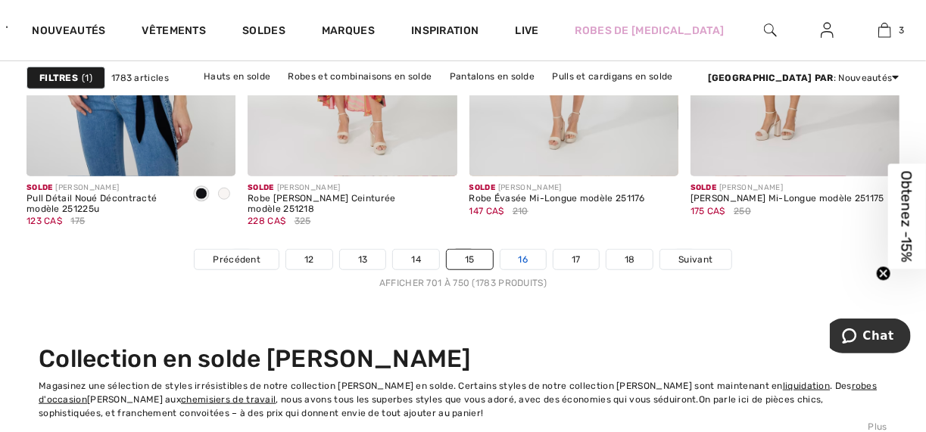
click at [511, 250] on link "16" at bounding box center [524, 260] width 46 height 20
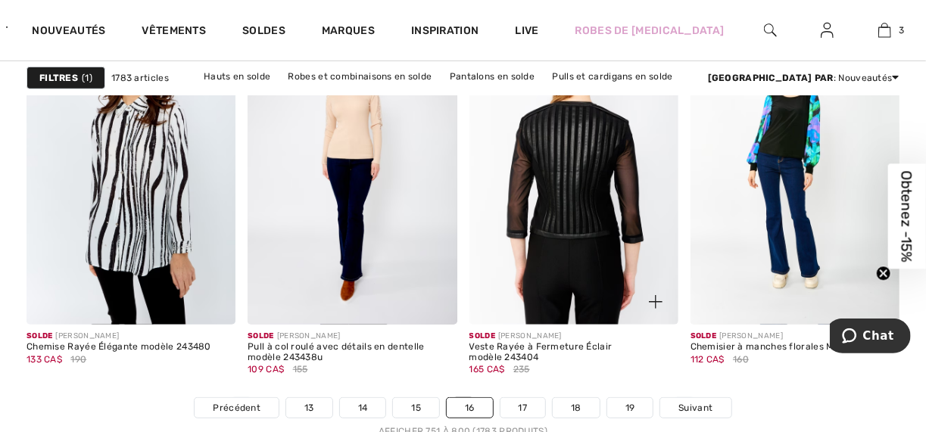
scroll to position [5937, 0]
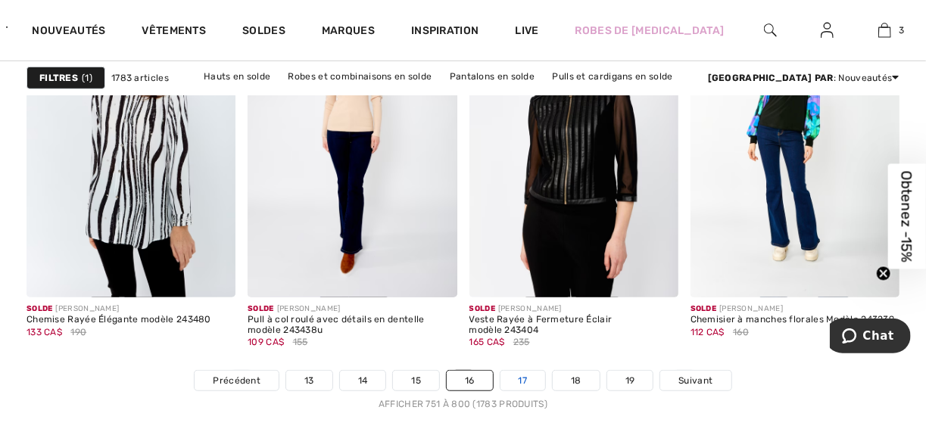
click at [509, 371] on link "17" at bounding box center [523, 381] width 45 height 20
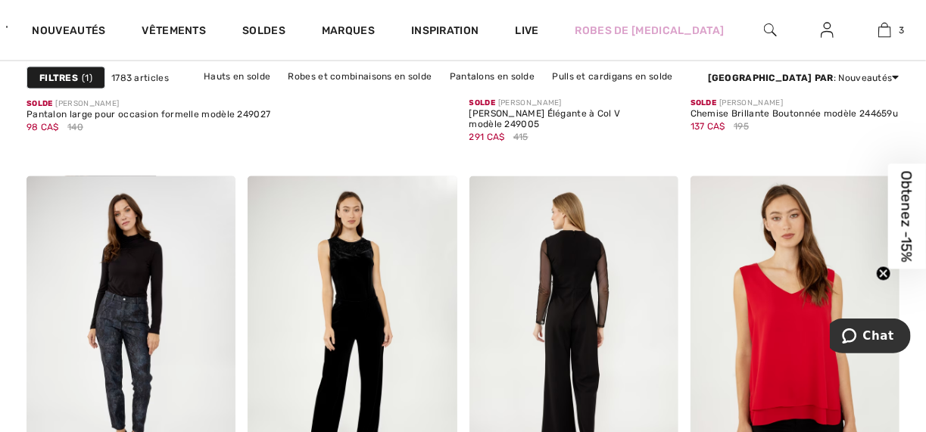
scroll to position [4059, 0]
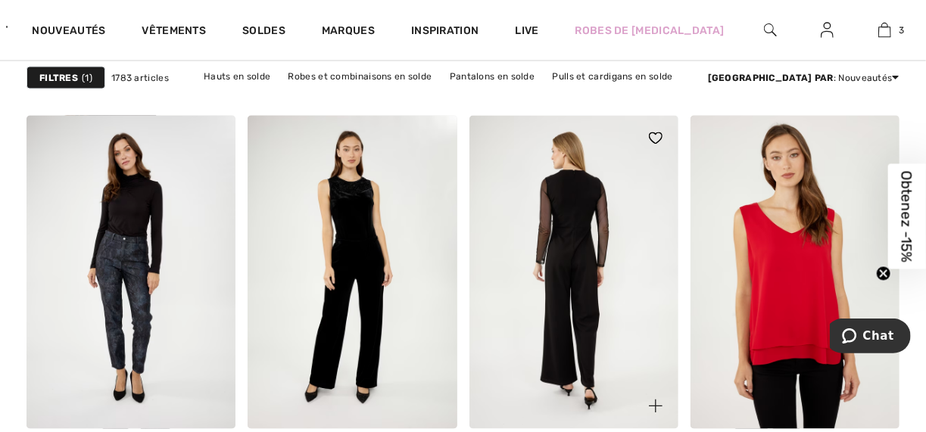
click at [569, 207] on img at bounding box center [573, 273] width 209 height 314
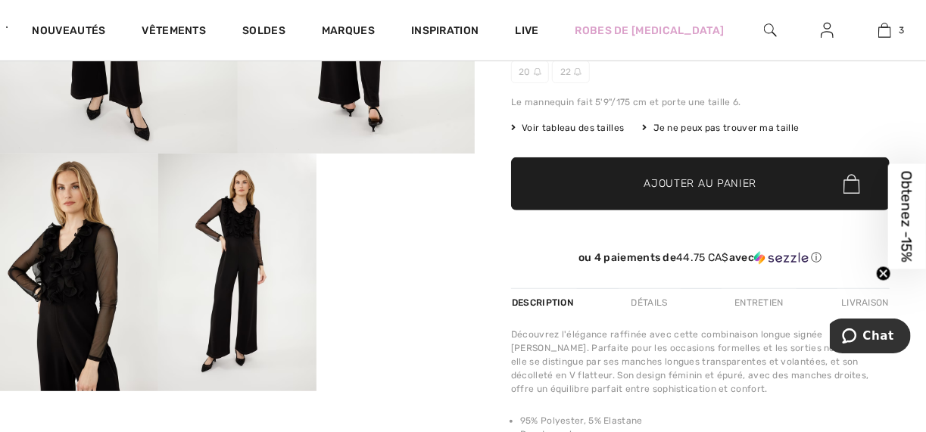
scroll to position [303, 0]
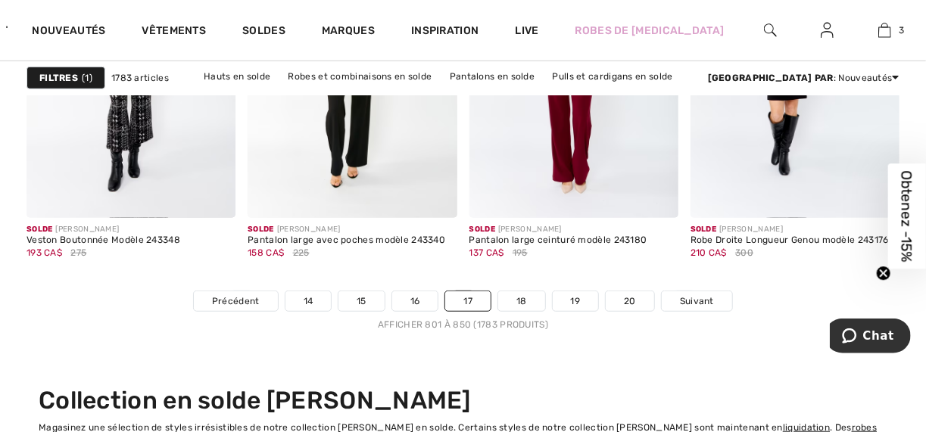
scroll to position [6058, 0]
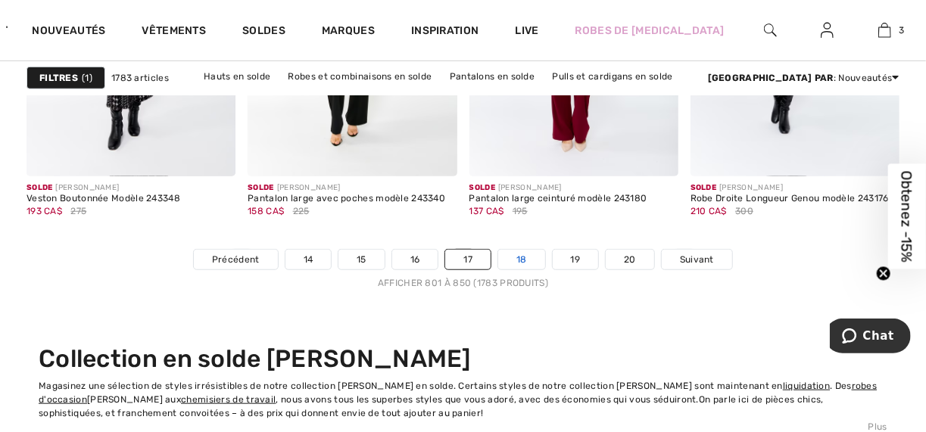
click at [505, 250] on link "18" at bounding box center [521, 260] width 47 height 20
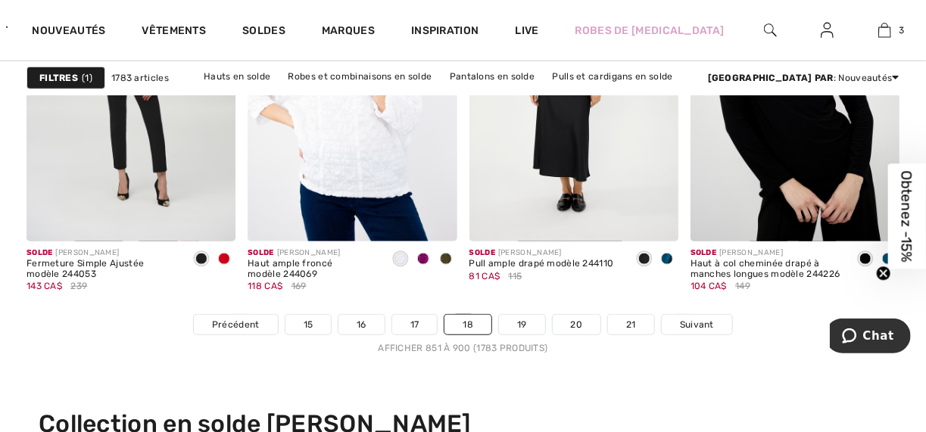
scroll to position [6058, 0]
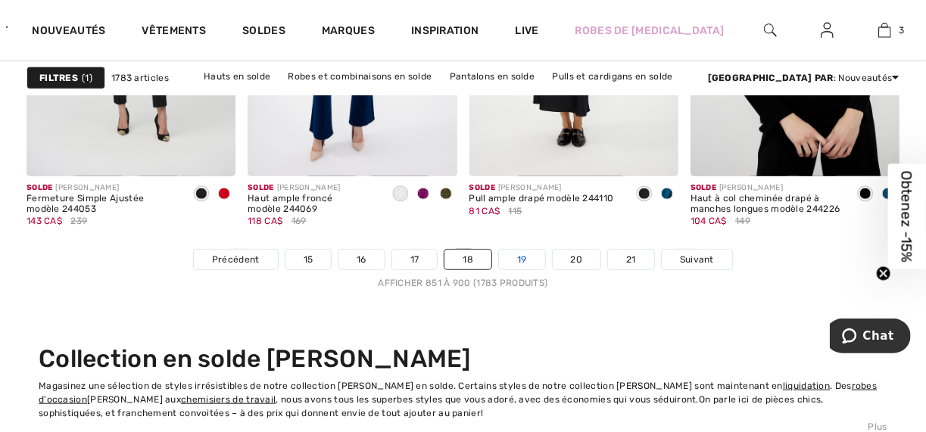
click at [511, 250] on link "19" at bounding box center [522, 260] width 46 height 20
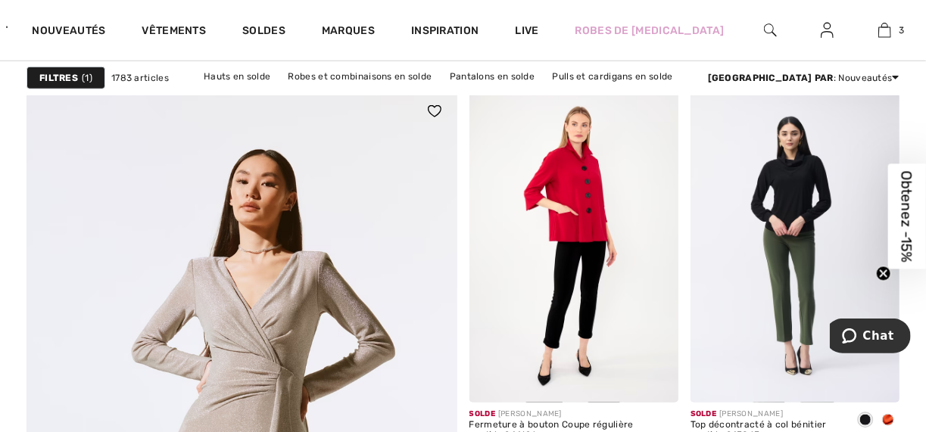
scroll to position [3271, 0]
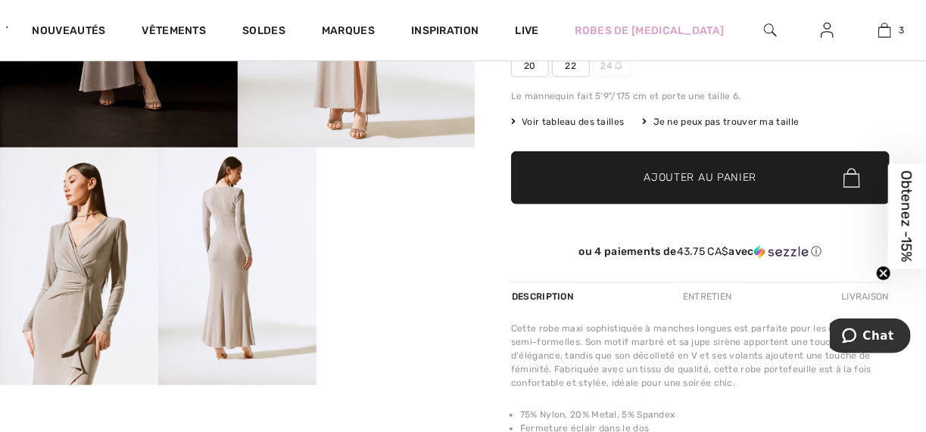
scroll to position [303, 0]
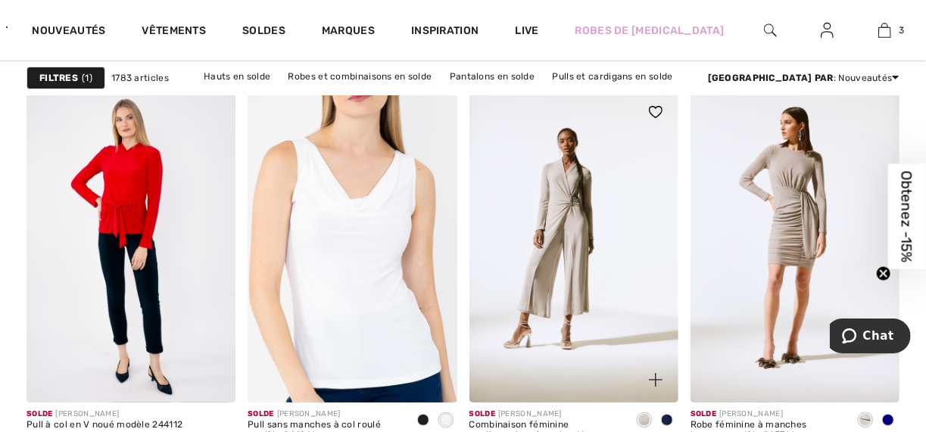
scroll to position [5452, 0]
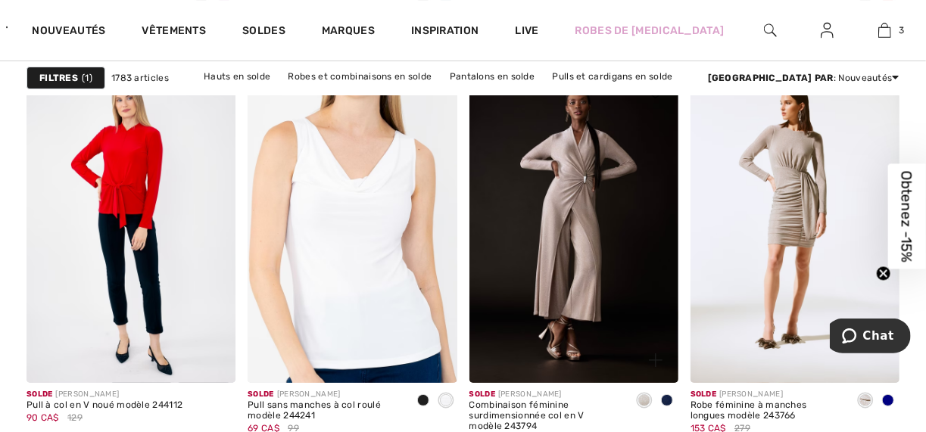
click at [667, 395] on span at bounding box center [667, 401] width 12 height 12
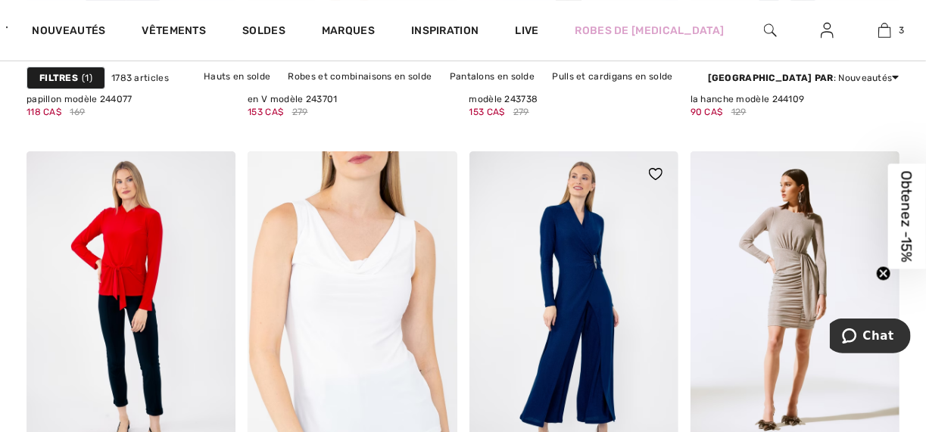
scroll to position [5392, 0]
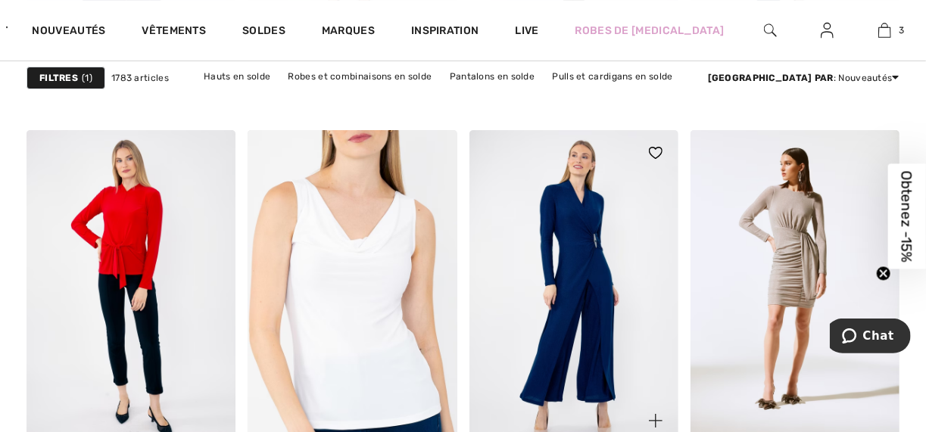
click at [579, 211] on img at bounding box center [573, 287] width 209 height 314
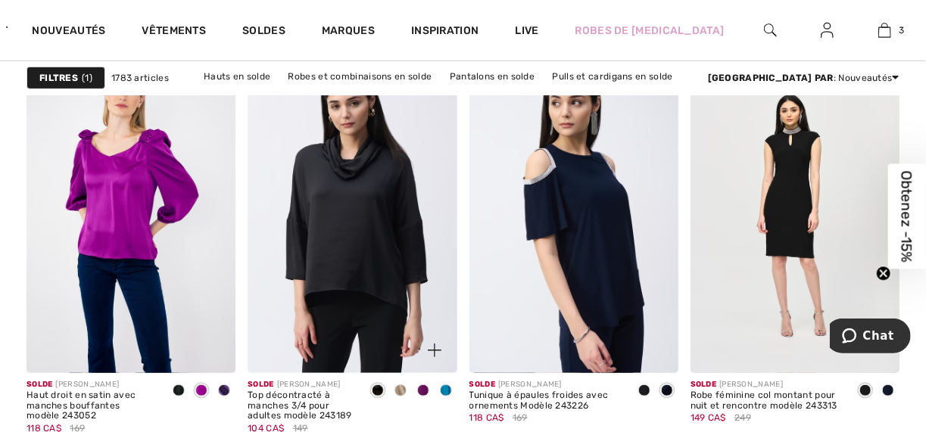
scroll to position [5876, 0]
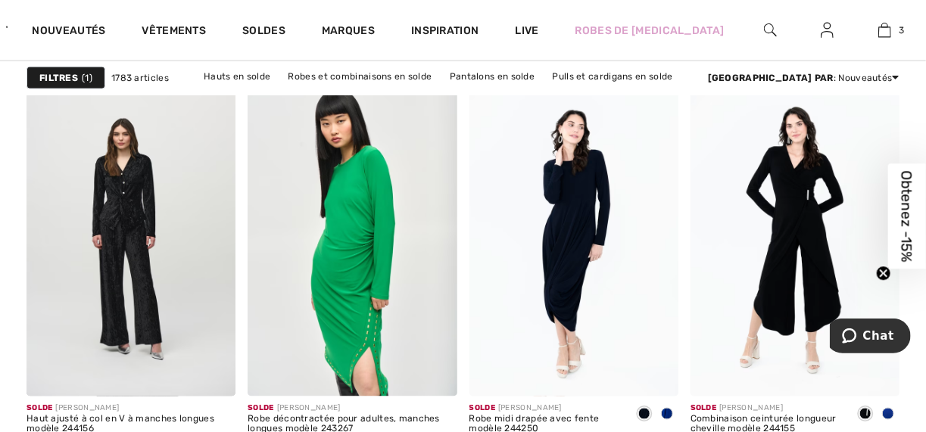
scroll to position [969, 0]
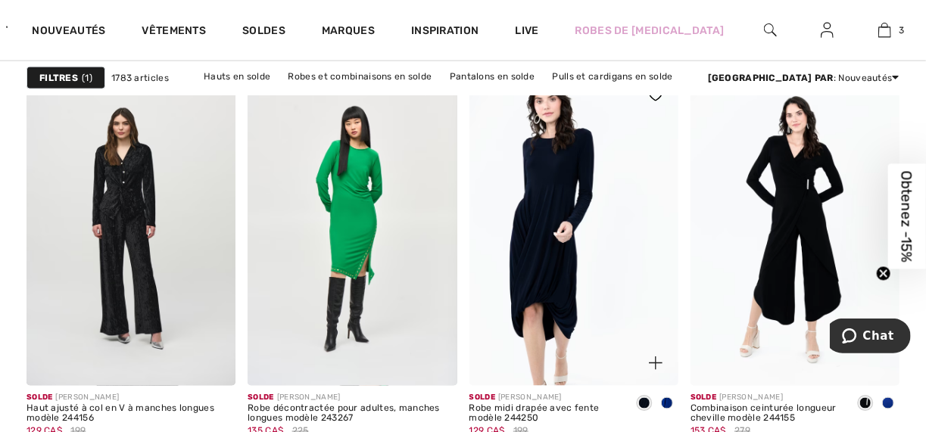
click at [541, 204] on img at bounding box center [573, 230] width 209 height 314
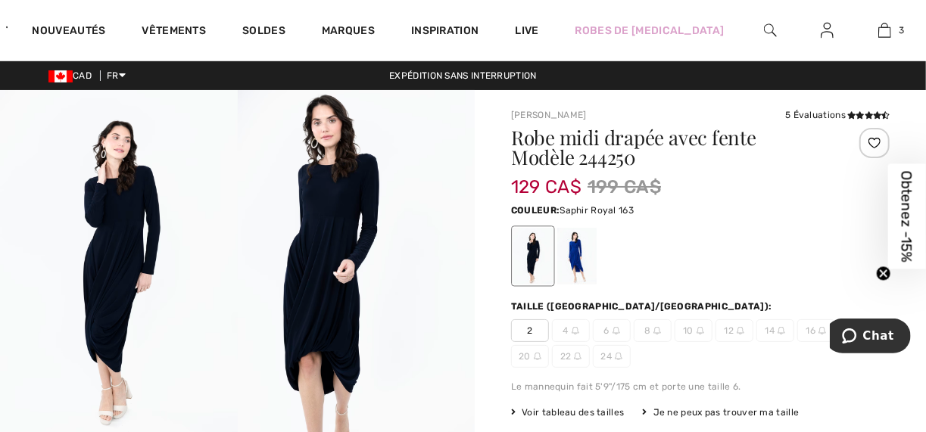
click at [566, 240] on div at bounding box center [576, 256] width 39 height 57
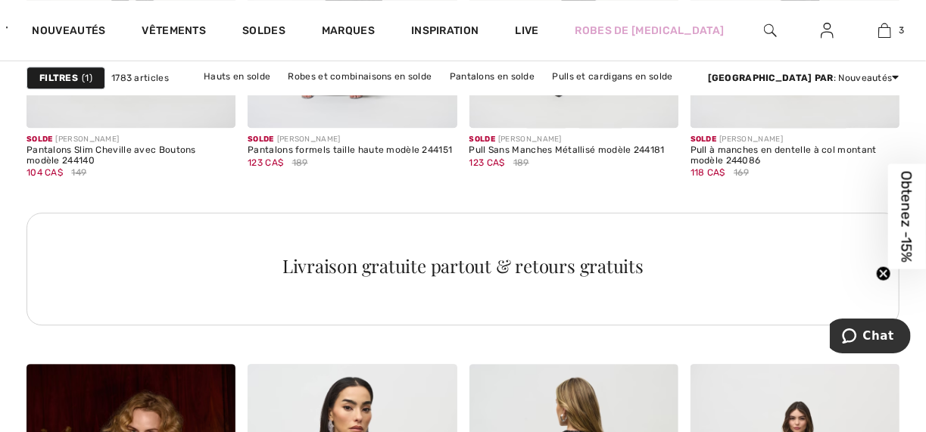
scroll to position [4725, 0]
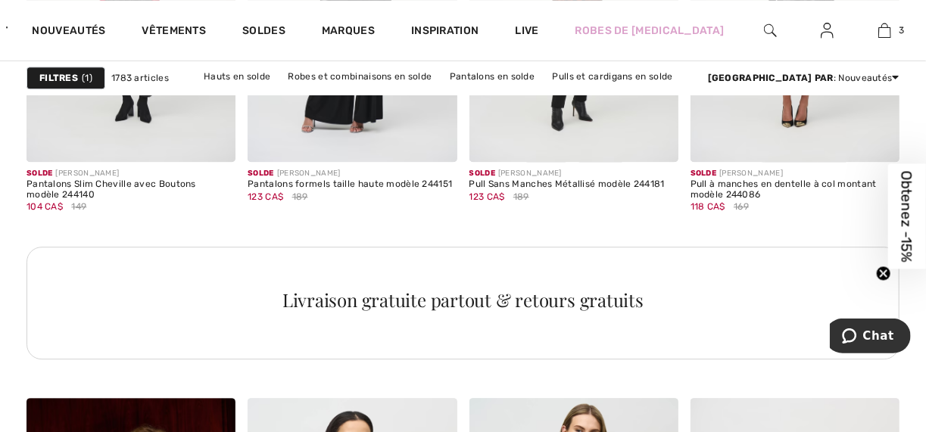
click at [764, 28] on img at bounding box center [770, 30] width 13 height 18
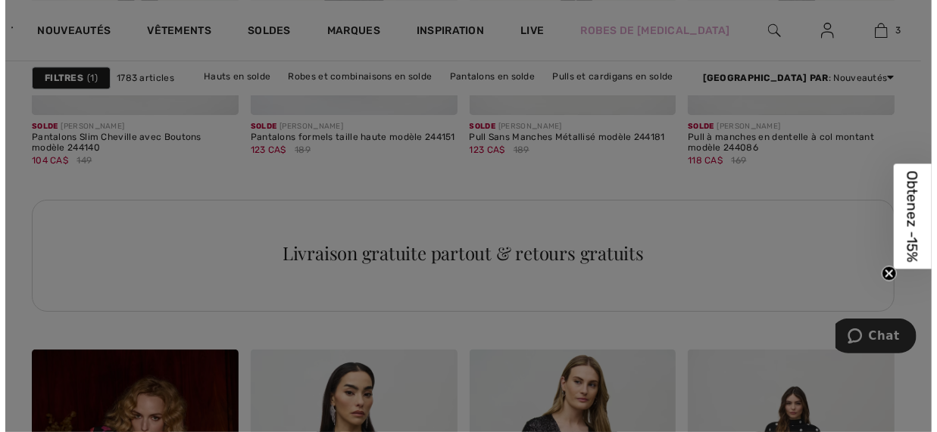
scroll to position [4768, 0]
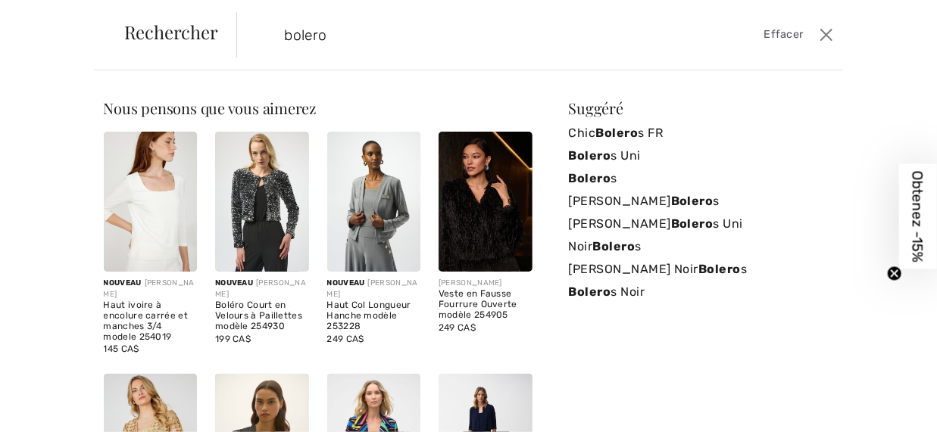
type input "bolero"
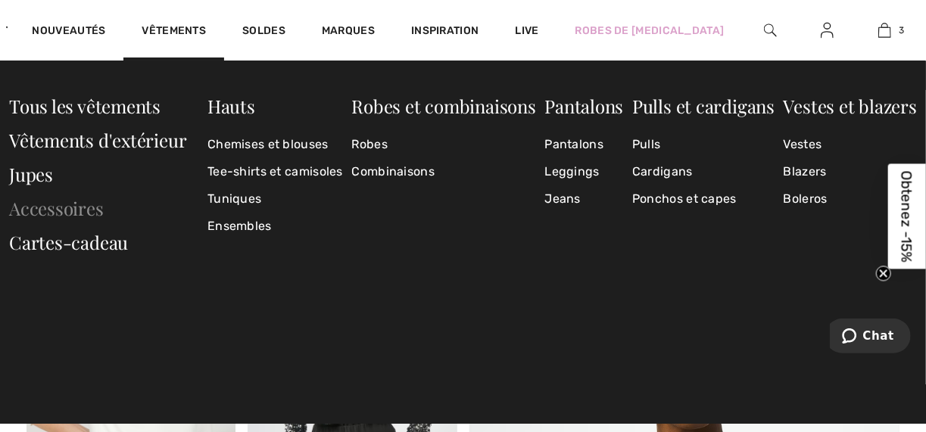
click at [58, 211] on link "Accessoires" at bounding box center [56, 208] width 95 height 24
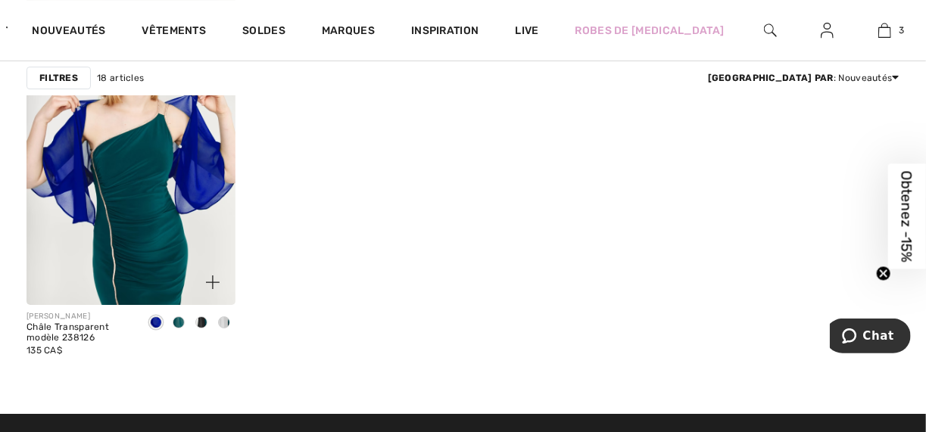
scroll to position [2302, 0]
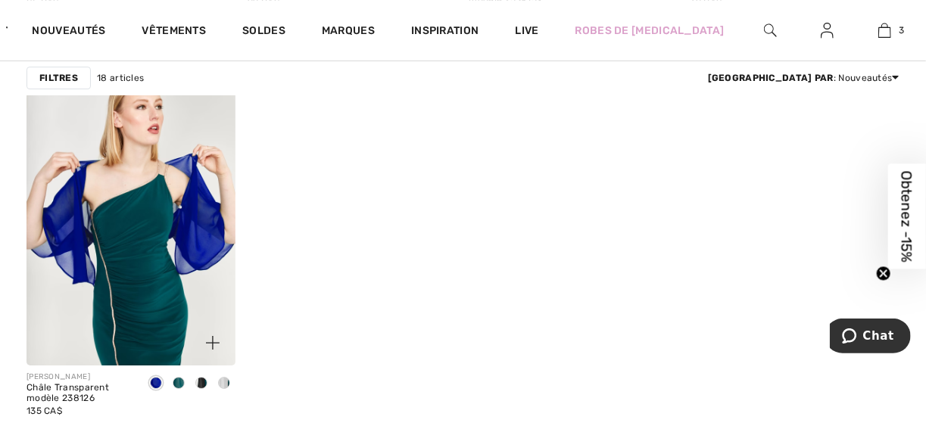
click at [207, 377] on span at bounding box center [201, 383] width 12 height 12
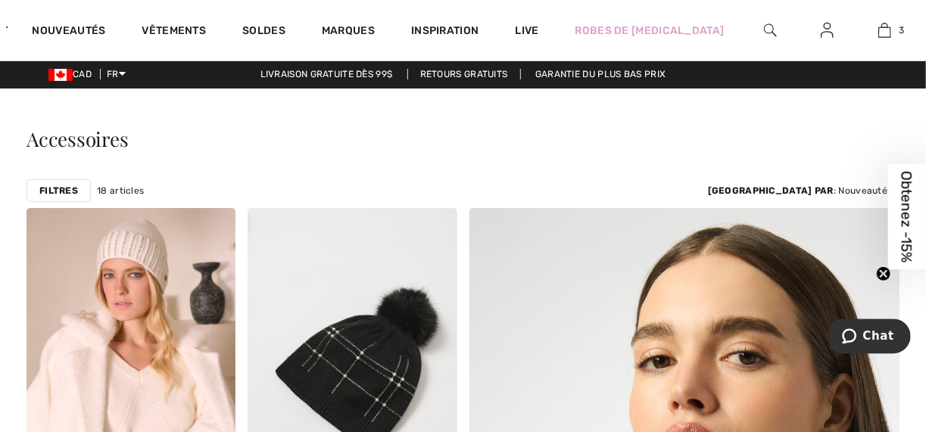
scroll to position [0, 0]
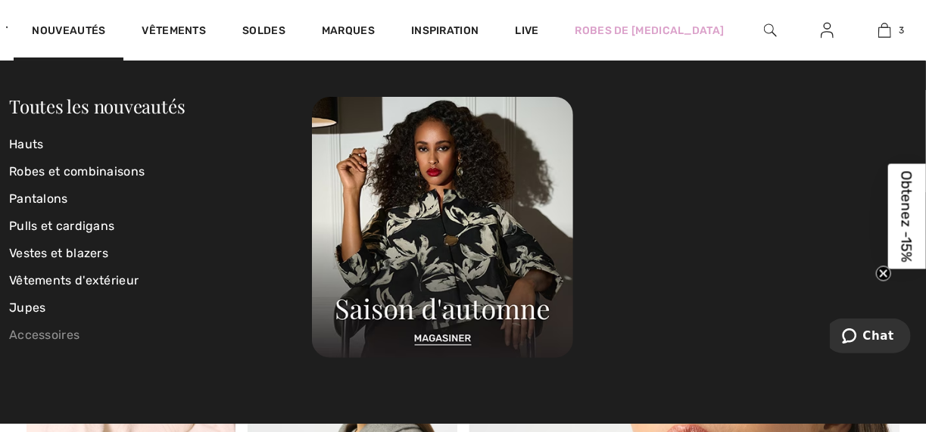
click at [45, 332] on link "Accessoires" at bounding box center [160, 335] width 303 height 27
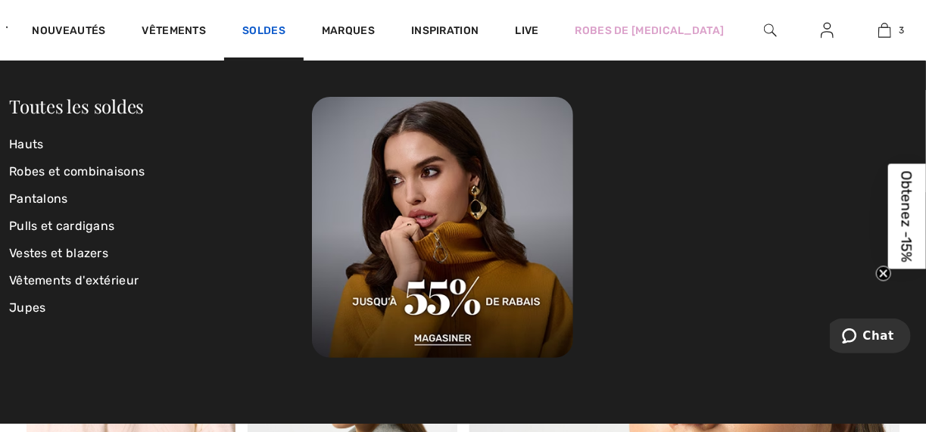
click at [261, 28] on link "Soldes" at bounding box center [263, 32] width 43 height 16
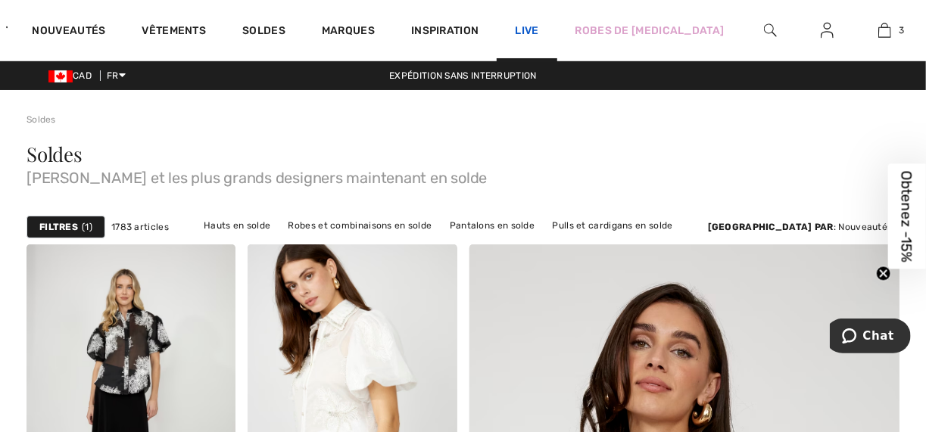
click at [515, 28] on link "Live" at bounding box center [526, 31] width 23 height 16
